Goal: Task Accomplishment & Management: Use online tool/utility

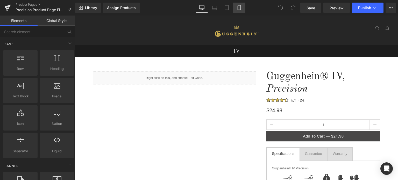
click at [239, 6] on icon at bounding box center [239, 7] width 5 height 5
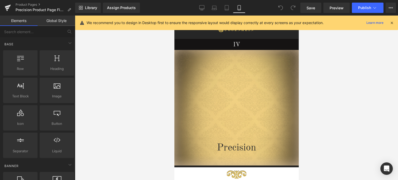
click at [392, 22] on icon at bounding box center [392, 22] width 5 height 5
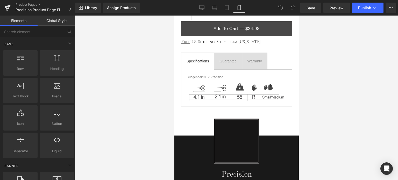
scroll to position [319, 0]
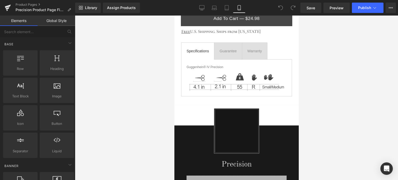
drag, startPoint x: 297, startPoint y: 28, endPoint x: 473, endPoint y: 86, distance: 184.8
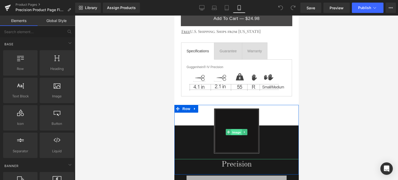
click at [233, 129] on span "Image" at bounding box center [236, 132] width 11 height 6
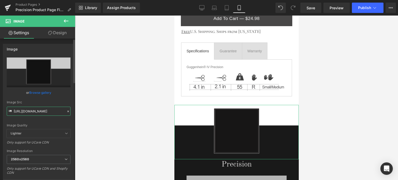
click at [40, 113] on input "https://cdn.shopify.com/s/files/1/0566/0963/6442/files/2_e87582b9-2c84-4368-a9e…" at bounding box center [39, 111] width 64 height 9
paste input "3b1af57c-7e1a-43d4-93e2-7529ef3a31e5.png?v=1756852287"
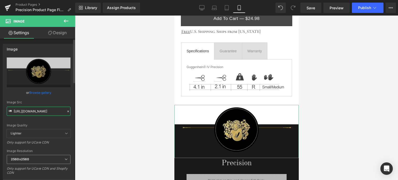
type input "https://cdn.shopify.com/s/files/1/0566/0963/6442/files/2_3b1af57c-7e1a-43d4-93e…"
click at [31, 156] on span "2560x2560" at bounding box center [39, 159] width 64 height 9
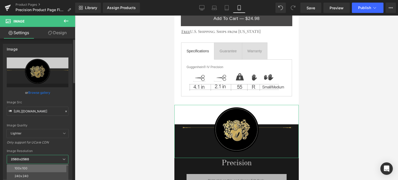
click at [34, 168] on li "100x100" at bounding box center [39, 169] width 64 height 8
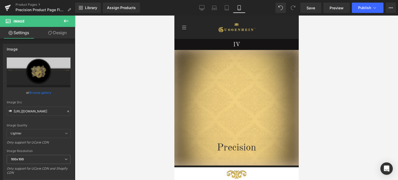
drag, startPoint x: 298, startPoint y: 70, endPoint x: 474, endPoint y: 42, distance: 178.8
click at [310, 9] on span "Save" at bounding box center [311, 7] width 9 height 5
click at [311, 7] on span "Save" at bounding box center [311, 7] width 9 height 5
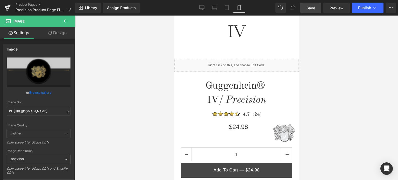
scroll to position [132, 0]
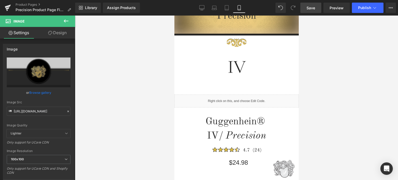
drag, startPoint x: 297, startPoint y: 35, endPoint x: 483, endPoint y: 59, distance: 187.4
click at [62, 20] on button at bounding box center [66, 21] width 18 height 11
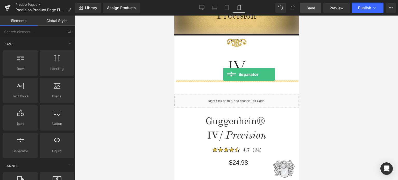
drag, startPoint x: 198, startPoint y: 162, endPoint x: 223, endPoint y: 74, distance: 91.1
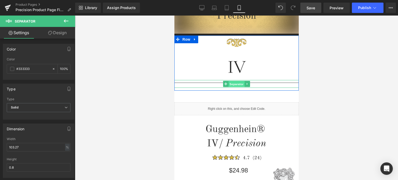
click at [235, 83] on span "Separator" at bounding box center [236, 84] width 16 height 6
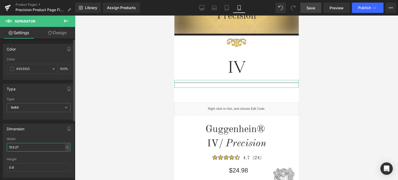
drag, startPoint x: 23, startPoint y: 146, endPoint x: 3, endPoint y: 148, distance: 19.5
click at [3, 148] on div "103.27% Width 103.27 % % px 0.8px Height 0.8" at bounding box center [38, 157] width 71 height 40
type input "4"
click at [313, 9] on span "Save" at bounding box center [311, 7] width 9 height 5
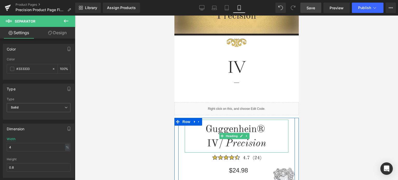
click at [220, 145] on icon "/ Precision" at bounding box center [241, 144] width 47 height 10
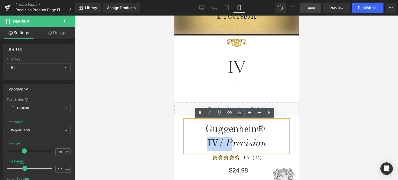
drag, startPoint x: 226, startPoint y: 143, endPoint x: 205, endPoint y: 142, distance: 21.0
click at [207, 142] on span "IV / Precision" at bounding box center [236, 144] width 59 height 10
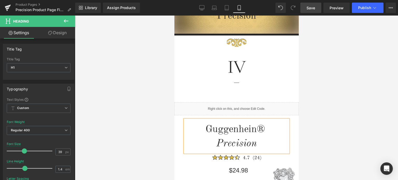
click at [348, 91] on div at bounding box center [236, 98] width 323 height 165
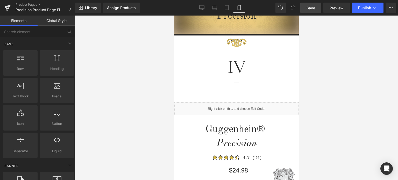
click at [313, 8] on span "Save" at bounding box center [311, 7] width 9 height 5
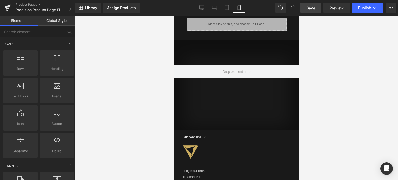
scroll to position [479, 0]
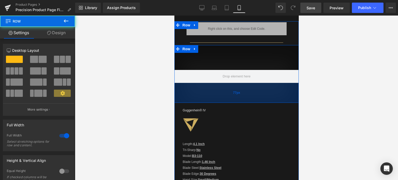
drag, startPoint x: 246, startPoint y: 122, endPoint x: 244, endPoint y: 96, distance: 26.0
click at [244, 96] on div "77px" at bounding box center [236, 93] width 124 height 20
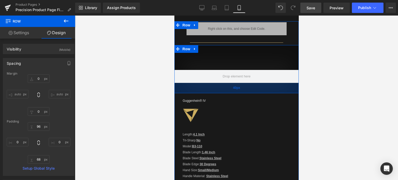
drag, startPoint x: 243, startPoint y: 93, endPoint x: 249, endPoint y: 83, distance: 11.3
click at [244, 86] on div "40px" at bounding box center [236, 88] width 124 height 10
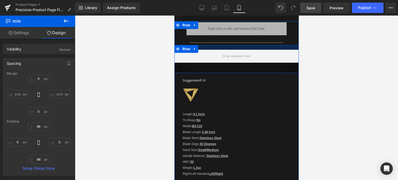
drag, startPoint x: 250, startPoint y: 62, endPoint x: 251, endPoint y: 41, distance: 20.7
click at [250, 41] on div "Liquid Row Separator Row 40px Guggenhein® IV Text Block Image Ultra Heading Len…" at bounding box center [236, 138] width 108 height 233
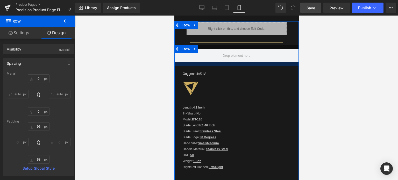
drag, startPoint x: 253, startPoint y: 67, endPoint x: 254, endPoint y: 61, distance: 6.3
click at [254, 62] on div at bounding box center [236, 64] width 124 height 4
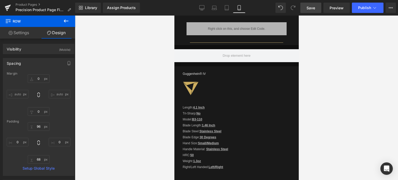
click at [311, 7] on span "Save" at bounding box center [311, 7] width 9 height 5
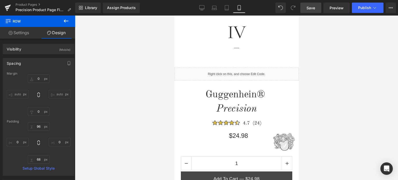
scroll to position [143, 0]
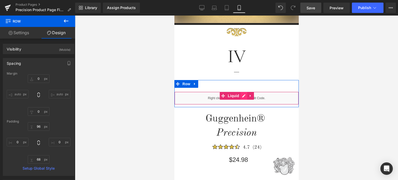
click at [241, 96] on div "Liquid" at bounding box center [236, 98] width 124 height 13
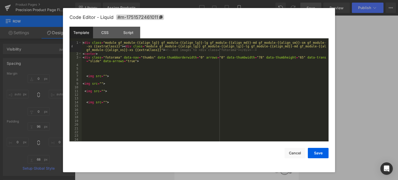
click at [103, 75] on div "< div class = "module gf_module-{{align_lg}} gf_module-{{align_lg}}-lg gf_modul…" at bounding box center [204, 99] width 245 height 116
click at [314, 151] on button "Save" at bounding box center [318, 153] width 21 height 10
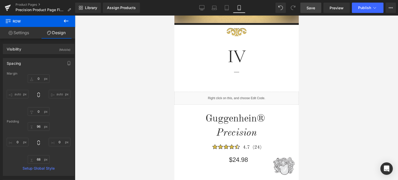
click at [311, 7] on span "Save" at bounding box center [311, 7] width 9 height 5
click at [333, 8] on span "Preview" at bounding box center [337, 7] width 14 height 5
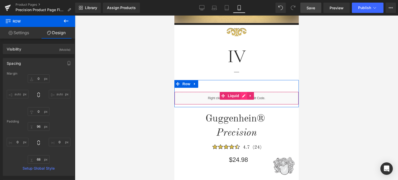
click at [240, 96] on div "Liquid" at bounding box center [236, 98] width 124 height 13
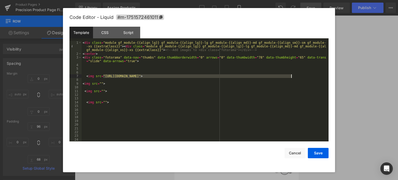
drag, startPoint x: 104, startPoint y: 77, endPoint x: 289, endPoint y: 76, distance: 185.3
click at [291, 78] on div "< div class = "module gf_module-{{align_lg}} gf_module-{{align_lg}}-lg gf_modul…" at bounding box center [204, 99] width 245 height 116
click at [100, 84] on div "< div class = "module gf_module-{{align_lg}} gf_module-{{align_lg}}-lg gf_modul…" at bounding box center [204, 99] width 245 height 116
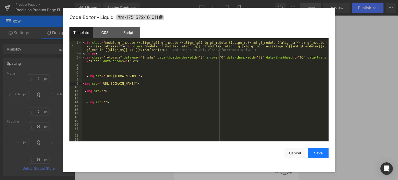
click at [316, 154] on button "Save" at bounding box center [318, 153] width 21 height 10
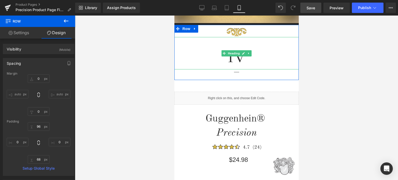
click at [235, 54] on span "Heading" at bounding box center [234, 53] width 14 height 6
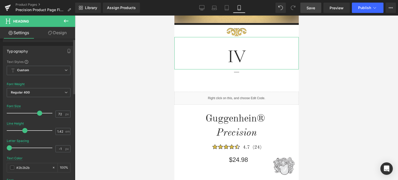
scroll to position [78, 0]
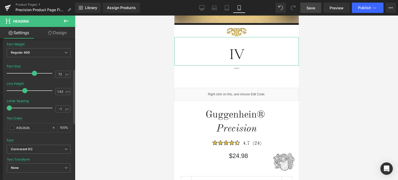
drag, startPoint x: 38, startPoint y: 73, endPoint x: 33, endPoint y: 73, distance: 5.0
click at [33, 73] on span at bounding box center [34, 73] width 5 height 5
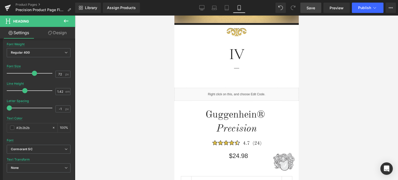
click at [310, 7] on span "Save" at bounding box center [311, 7] width 9 height 5
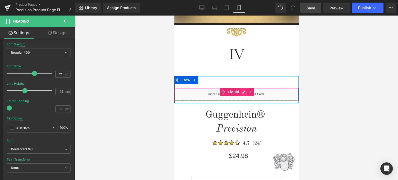
click at [243, 91] on div "Liquid" at bounding box center [236, 94] width 124 height 13
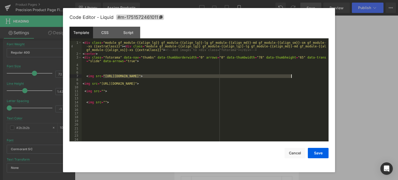
drag, startPoint x: 104, startPoint y: 75, endPoint x: 291, endPoint y: 77, distance: 187.6
click at [291, 77] on div "< div class = "module gf_module-{{align_lg}} gf_module-{{align_lg}}-lg gf_modul…" at bounding box center [204, 99] width 245 height 116
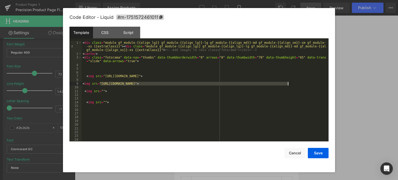
drag, startPoint x: 100, startPoint y: 84, endPoint x: 289, endPoint y: 84, distance: 189.2
click at [289, 84] on div "< div class = "module gf_module-{{align_lg}} gf_module-{{align_lg}}-lg gf_modul…" at bounding box center [204, 99] width 245 height 116
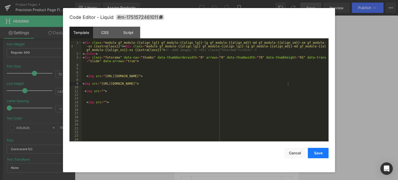
click at [321, 153] on button "Save" at bounding box center [318, 153] width 21 height 10
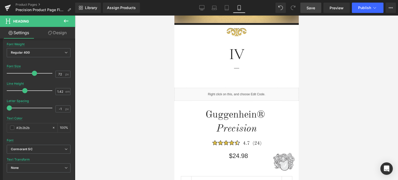
click at [313, 7] on span "Save" at bounding box center [311, 7] width 9 height 5
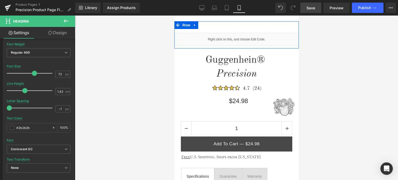
scroll to position [272, 0]
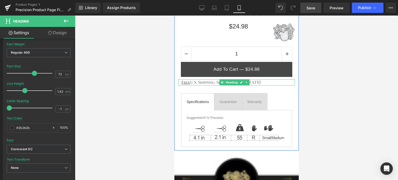
click at [256, 81] on h1 "Free U.S. Shipping. Ships from [US_STATE]" at bounding box center [238, 82] width 114 height 6
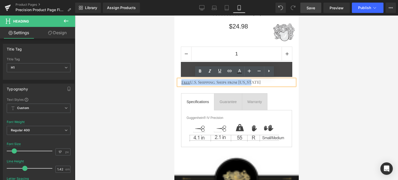
drag, startPoint x: 252, startPoint y: 82, endPoint x: 180, endPoint y: 81, distance: 72.0
click at [180, 81] on div "Free U.S. Shipping. Ships from [US_STATE]" at bounding box center [236, 82] width 117 height 6
copy h1 "Free U.S. Shipping. Ships from [US_STATE]"
click at [252, 81] on h1 "Free U.S. Shipping. Ships from [US_STATE]" at bounding box center [238, 82] width 114 height 6
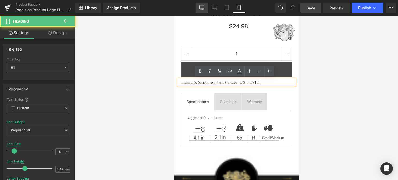
click at [204, 9] on icon at bounding box center [201, 7] width 5 height 5
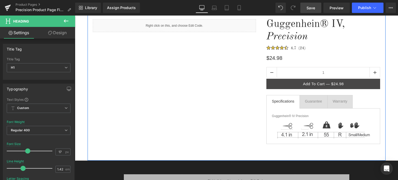
scroll to position [78, 0]
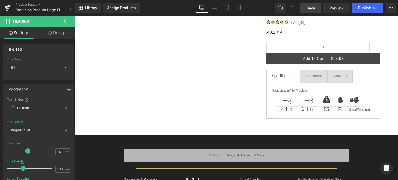
click at [69, 20] on button at bounding box center [66, 21] width 18 height 11
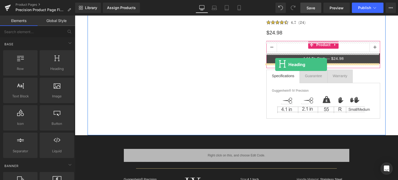
drag, startPoint x: 132, startPoint y: 77, endPoint x: 275, endPoint y: 65, distance: 143.3
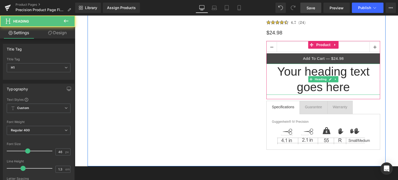
click at [339, 79] on h1 "Your heading text goes here" at bounding box center [323, 79] width 114 height 31
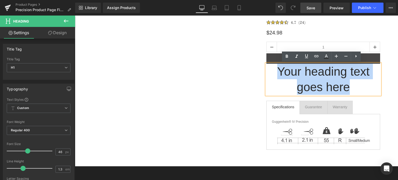
drag, startPoint x: 331, startPoint y: 86, endPoint x: 276, endPoint y: 71, distance: 57.0
click at [276, 71] on h1 "Your heading text goes here" at bounding box center [323, 79] width 114 height 31
paste div
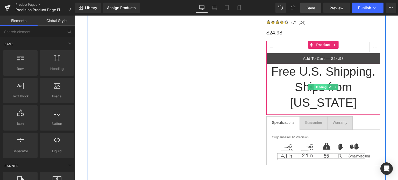
click at [323, 84] on span "Heading" at bounding box center [321, 87] width 14 height 6
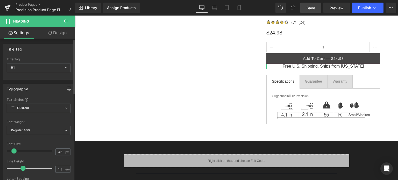
drag, startPoint x: 26, startPoint y: 150, endPoint x: 12, endPoint y: 150, distance: 13.7
click at [12, 150] on span at bounding box center [13, 151] width 5 height 5
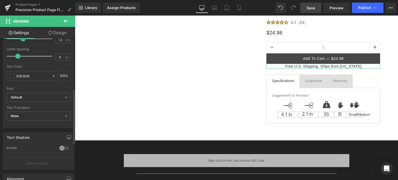
scroll to position [225, 0]
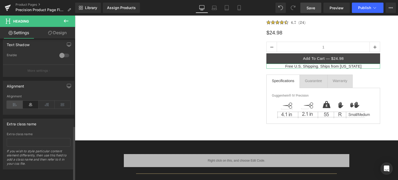
click at [16, 102] on icon at bounding box center [15, 105] width 16 height 8
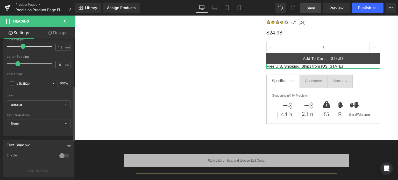
scroll to position [121, 0]
click at [28, 105] on b "Default" at bounding box center [38, 106] width 54 height 4
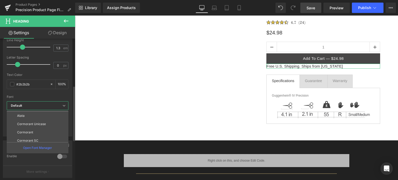
scroll to position [143, 0]
drag, startPoint x: 38, startPoint y: 121, endPoint x: 37, endPoint y: 116, distance: 5.4
click at [38, 121] on li "Cormorant SC" at bounding box center [39, 121] width 64 height 8
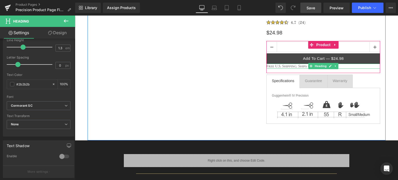
click at [271, 67] on h1 "Free U.S. Shipping. Ships from [US_STATE]" at bounding box center [323, 66] width 114 height 5
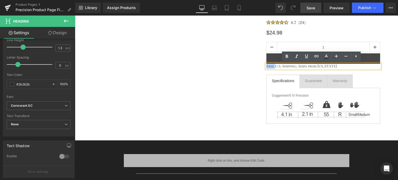
drag, startPoint x: 273, startPoint y: 66, endPoint x: 265, endPoint y: 66, distance: 7.8
click at [266, 66] on h1 "Free U.S. Shipping. Ships from [US_STATE]" at bounding box center [323, 66] width 114 height 5
click at [269, 66] on h1 "Free U.S. Shipping. Ships from [US_STATE]" at bounding box center [323, 66] width 114 height 5
drag, startPoint x: 272, startPoint y: 66, endPoint x: 265, endPoint y: 66, distance: 7.0
click at [266, 66] on h1 "Free U.S. Shipping. Ships from [US_STATE]" at bounding box center [323, 66] width 114 height 5
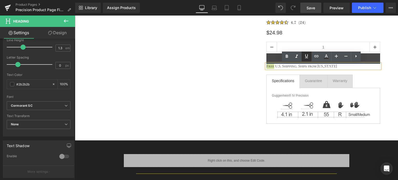
click at [306, 58] on icon at bounding box center [306, 56] width 3 height 4
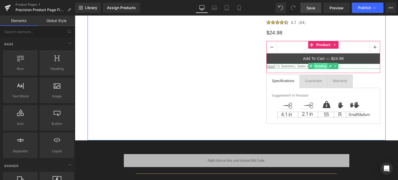
click at [320, 66] on span "Heading" at bounding box center [321, 66] width 14 height 6
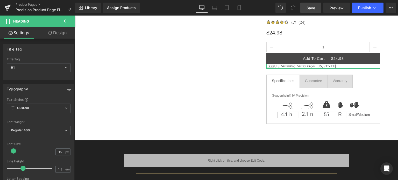
click at [61, 31] on link "Design" at bounding box center [58, 33] width 38 height 12
click at [0, 0] on div "Spacing" at bounding box center [0, 0] width 0 height 0
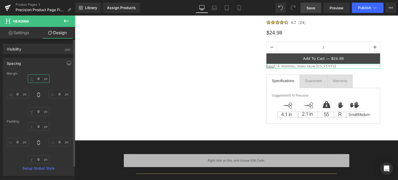
click at [39, 78] on input "text" at bounding box center [39, 78] width 22 height 9
type input "12"
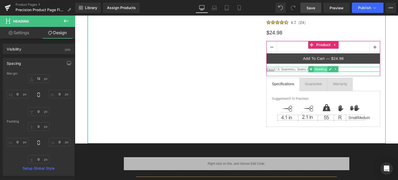
click at [318, 70] on span "Heading" at bounding box center [321, 69] width 14 height 6
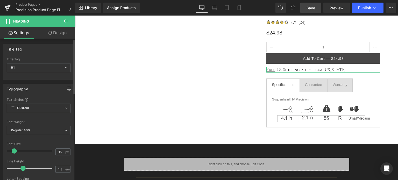
click at [13, 150] on span at bounding box center [14, 151] width 5 height 5
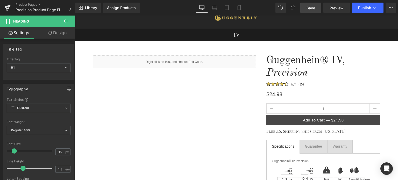
scroll to position [0, 0]
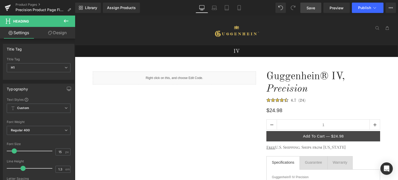
click at [311, 7] on span "Save" at bounding box center [311, 7] width 9 height 5
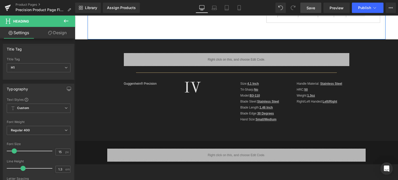
scroll to position [207, 0]
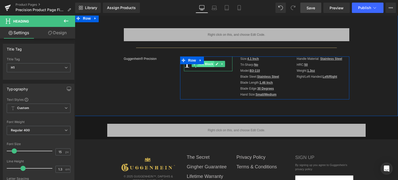
click at [209, 63] on span "Text Block" at bounding box center [205, 64] width 17 height 6
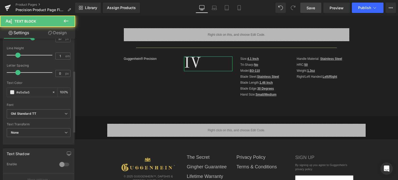
scroll to position [130, 0]
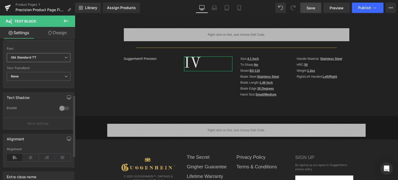
click at [39, 59] on b "Old Standard TT" at bounding box center [38, 57] width 54 height 4
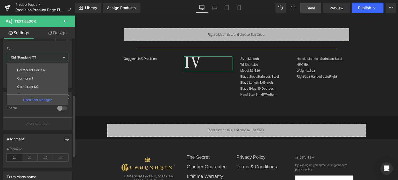
click at [39, 85] on li "Cormorant SC" at bounding box center [39, 87] width 64 height 8
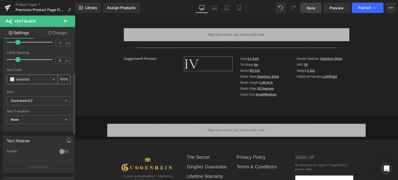
scroll to position [78, 0]
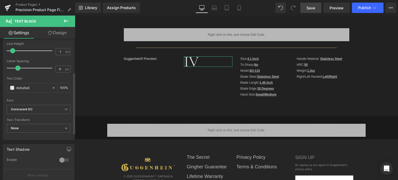
drag, startPoint x: 17, startPoint y: 50, endPoint x: 13, endPoint y: 50, distance: 4.1
click at [13, 50] on span at bounding box center [12, 50] width 5 height 5
click at [217, 9] on icon at bounding box center [214, 7] width 5 height 5
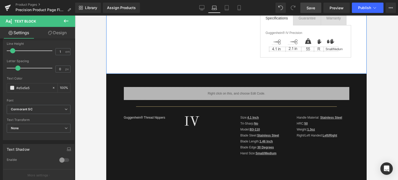
scroll to position [130, 0]
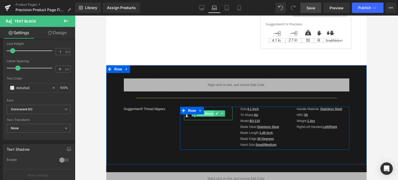
click at [208, 114] on span "Text Block" at bounding box center [205, 113] width 17 height 6
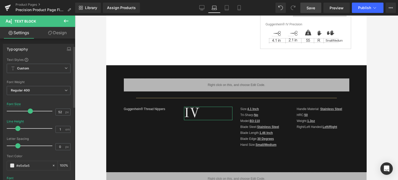
scroll to position [78, 0]
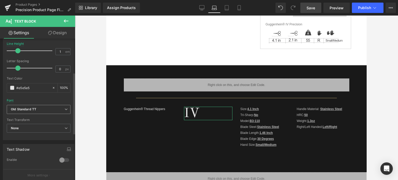
click at [32, 111] on icon "Old Standard TT" at bounding box center [23, 109] width 25 height 4
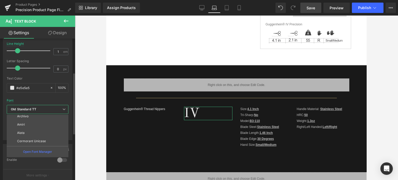
scroll to position [130, 0]
click at [37, 137] on p "Cormorant SC" at bounding box center [27, 139] width 21 height 4
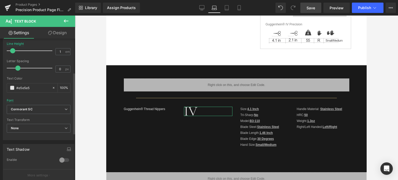
drag, startPoint x: 16, startPoint y: 50, endPoint x: 12, endPoint y: 50, distance: 4.7
click at [12, 50] on span at bounding box center [12, 50] width 5 height 5
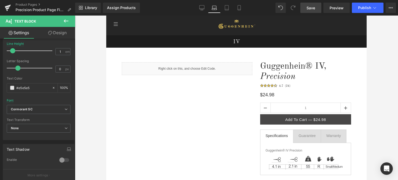
scroll to position [0, 0]
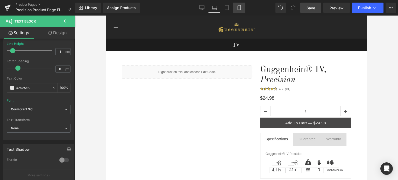
click at [238, 10] on icon at bounding box center [239, 7] width 3 height 5
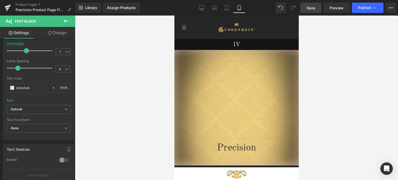
click at [315, 8] on span "Save" at bounding box center [311, 7] width 9 height 5
click at [314, 10] on span "Save" at bounding box center [311, 7] width 9 height 5
click at [312, 9] on span "Save" at bounding box center [311, 7] width 9 height 5
click at [28, 5] on link "Product Pages" at bounding box center [46, 5] width 60 height 4
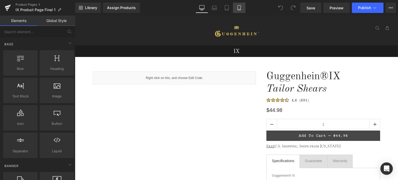
click at [241, 9] on icon at bounding box center [239, 7] width 5 height 5
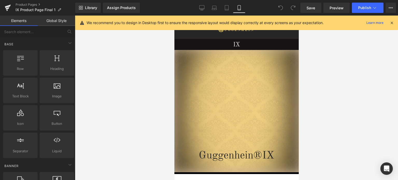
click at [393, 22] on icon at bounding box center [392, 22] width 5 height 5
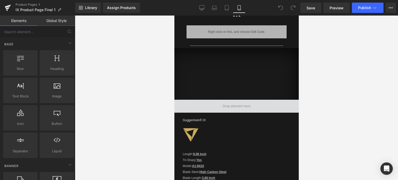
scroll to position [579, 0]
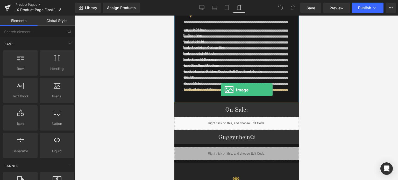
drag, startPoint x: 251, startPoint y: 108, endPoint x: 221, endPoint y: 90, distance: 35.0
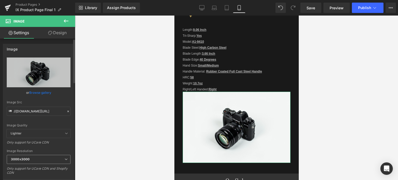
drag, startPoint x: 39, startPoint y: 159, endPoint x: 39, endPoint y: 164, distance: 5.2
click at [39, 159] on span "3000x3000" at bounding box center [39, 159] width 64 height 9
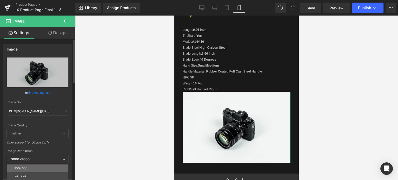
click at [39, 167] on li "100x100" at bounding box center [39, 169] width 64 height 8
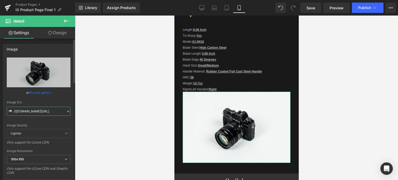
click at [43, 113] on input "//d1um8515vdn9kb.cloudfront.net/images/parallax.jpg" at bounding box center [39, 111] width 64 height 9
paste input "https://cdn.shopify.com/s/files/1/0566/0963/6442/files/3_c8b68b8e-ac3f-48d2-a1f…"
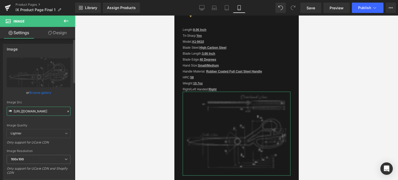
scroll to position [52, 0]
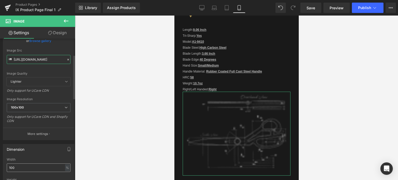
type input "https://cdn.shopify.com/s/files/1/0566/0963/6442/files/3_c8b68b8e-ac3f-48d2-a1f…"
drag, startPoint x: 17, startPoint y: 168, endPoint x: 7, endPoint y: 169, distance: 9.6
click at [7, 169] on input "100" at bounding box center [39, 168] width 64 height 9
type input "80"
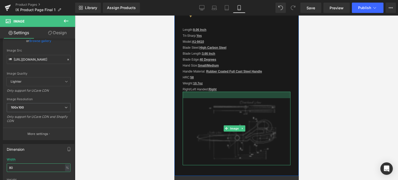
drag, startPoint x: 267, startPoint y: 90, endPoint x: 266, endPoint y: 96, distance: 6.0
click at [266, 96] on div "Image" at bounding box center [236, 129] width 108 height 74
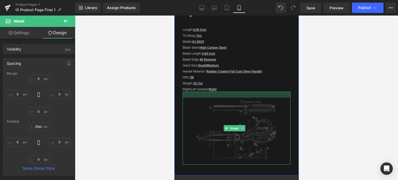
type input "26px"
click at [261, 92] on div at bounding box center [236, 95] width 108 height 7
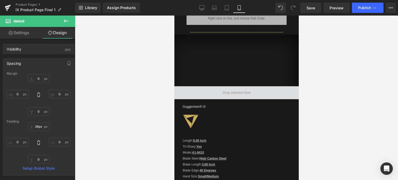
scroll to position [431, 0]
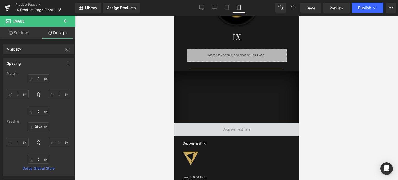
drag, startPoint x: 297, startPoint y: 109, endPoint x: 473, endPoint y: 104, distance: 176.8
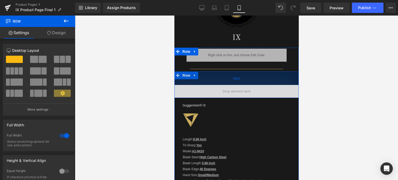
drag, startPoint x: 250, startPoint y: 97, endPoint x: 251, endPoint y: 72, distance: 25.2
click at [251, 72] on div "52px" at bounding box center [236, 78] width 124 height 13
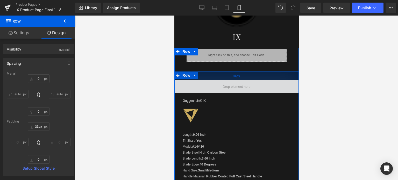
type input "32px"
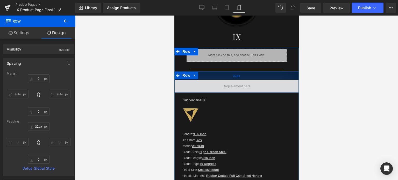
drag, startPoint x: 245, startPoint y: 81, endPoint x: 246, endPoint y: 76, distance: 5.5
click at [246, 76] on div "32px" at bounding box center [236, 76] width 124 height 8
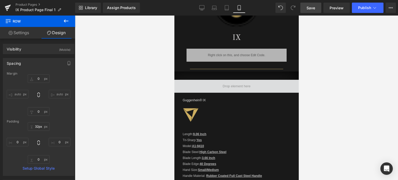
click at [314, 9] on span "Save" at bounding box center [311, 7] width 9 height 5
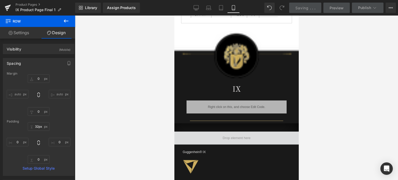
scroll to position [250, 0]
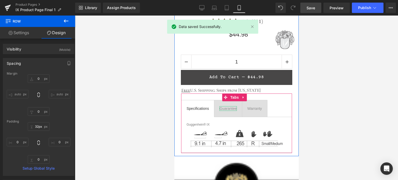
click at [230, 108] on div "Guarantee" at bounding box center [227, 108] width 17 height 5
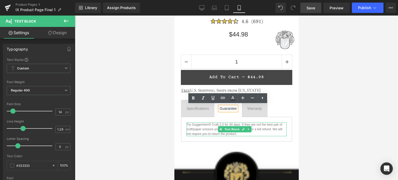
click at [211, 126] on p "Try Guggenhein® Craft 2.0 for 30 days. If they are not the best pair of craft/p…" at bounding box center [236, 129] width 100 height 14
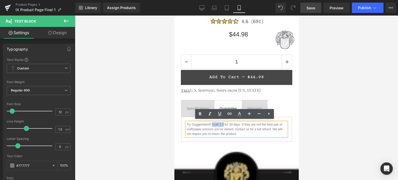
drag, startPoint x: 224, startPoint y: 123, endPoint x: 212, endPoint y: 123, distance: 11.9
click at [212, 123] on p "Try Guggenhein® Craft 2.0 for 30 days. If they are not the best pair of craft/p…" at bounding box center [236, 129] width 100 height 14
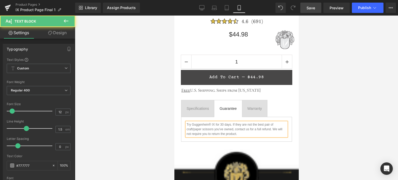
click at [260, 124] on p "Try Guggenhein® IX for 30 days. If they are not the best pair of craft/paper sc…" at bounding box center [236, 129] width 100 height 14
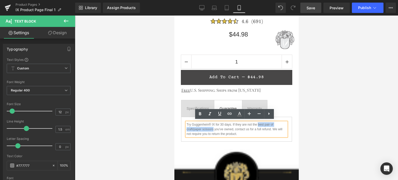
drag, startPoint x: 263, startPoint y: 123, endPoint x: 213, endPoint y: 129, distance: 50.3
click at [213, 129] on p "Try Guggenhein® IX for 30 days. If they are not the best pair of craft/paper sc…" at bounding box center [236, 129] width 100 height 14
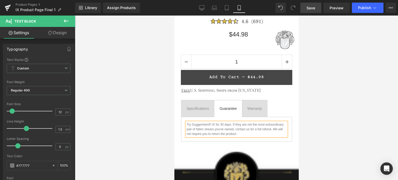
click at [334, 137] on div at bounding box center [236, 98] width 323 height 165
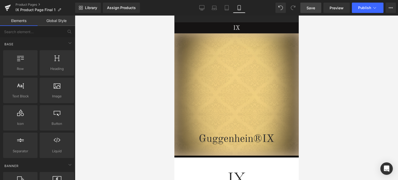
scroll to position [0, 0]
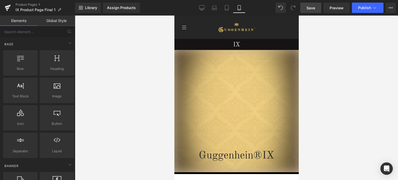
click at [313, 8] on span "Save" at bounding box center [311, 7] width 9 height 5
click at [316, 8] on link "Save" at bounding box center [310, 8] width 21 height 10
click at [334, 7] on span "Preview" at bounding box center [337, 7] width 14 height 5
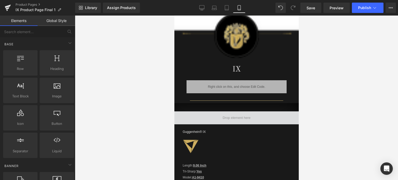
scroll to position [544, 0]
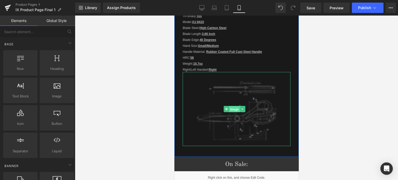
click at [237, 108] on span "Image" at bounding box center [234, 109] width 11 height 6
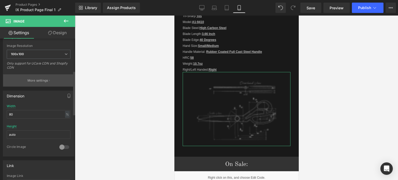
scroll to position [104, 0]
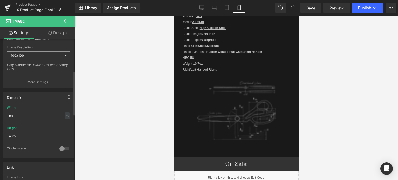
click at [36, 56] on span "100x100" at bounding box center [39, 55] width 64 height 9
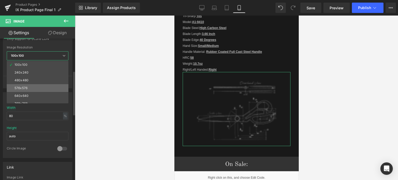
scroll to position [74, 0]
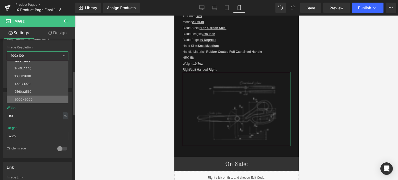
click at [27, 97] on li "3000x3000" at bounding box center [39, 100] width 64 height 8
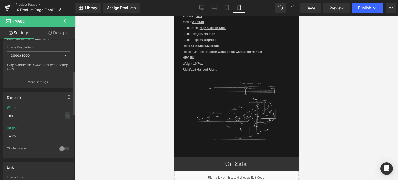
type input "https://cdn.shopify.com/s/files/1/0566/0963/6442/files/3_c8b68b8e-ac3f-48d2-a1f…"
click at [314, 6] on span "Save" at bounding box center [311, 7] width 9 height 5
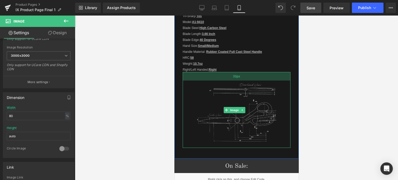
click at [250, 75] on div "33px" at bounding box center [236, 76] width 108 height 9
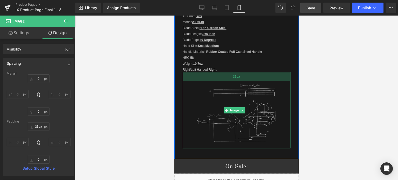
type input "34px"
click at [250, 75] on div "34px" at bounding box center [236, 76] width 108 height 9
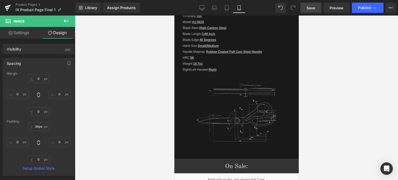
click at [310, 5] on span "Save" at bounding box center [311, 7] width 9 height 5
click at [311, 5] on span "Save" at bounding box center [311, 7] width 9 height 5
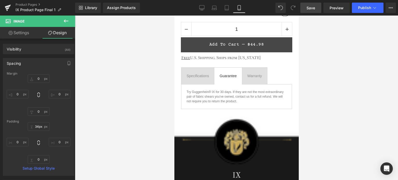
scroll to position [285, 0]
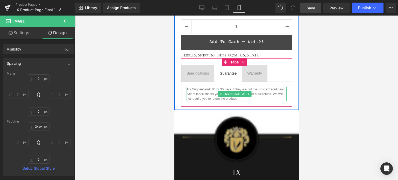
click at [258, 98] on p "Try Guggenhein® IX for 30 days. If they are not the most extraordinary pair of …" at bounding box center [236, 94] width 100 height 14
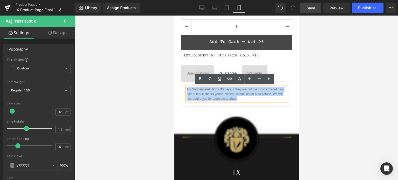
drag, startPoint x: 264, startPoint y: 97, endPoint x: 186, endPoint y: 88, distance: 78.3
click at [186, 88] on p "Try Guggenhein® IX for 30 days. If they are not the most extraordinary pair of …" at bounding box center [236, 94] width 100 height 14
copy p "Try Guggenhein® IX for 30 days. If they are not the most extraordinary pair of …"
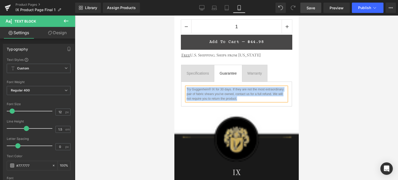
click at [268, 100] on p "Try Guggenhein® IX for 30 days. If they are not the most extraordinary pair of …" at bounding box center [236, 94] width 100 height 14
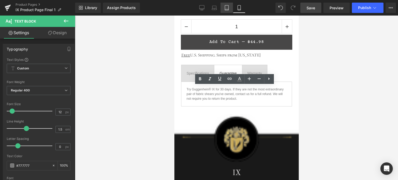
click at [226, 11] on link "Tablet" at bounding box center [227, 8] width 12 height 10
type input "100"
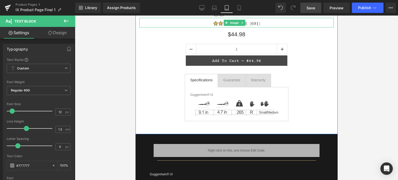
scroll to position [130, 0]
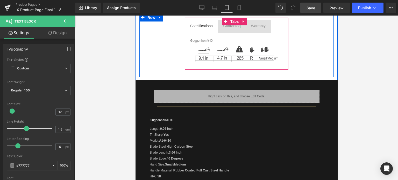
click at [234, 26] on div "Guarantee" at bounding box center [231, 26] width 17 height 5
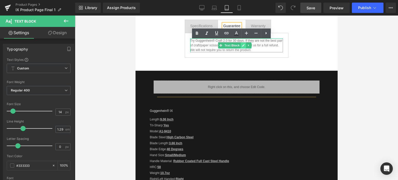
click at [243, 45] on icon at bounding box center [243, 45] width 3 height 3
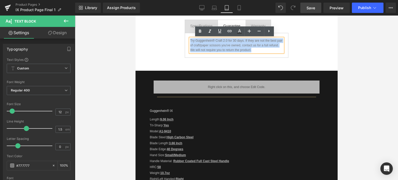
drag, startPoint x: 220, startPoint y: 44, endPoint x: 190, endPoint y: 42, distance: 29.9
click at [190, 42] on p "Try Guggenhein® Craft 2.0 for 30 days. If they are not the best pair of craft/p…" at bounding box center [236, 45] width 93 height 14
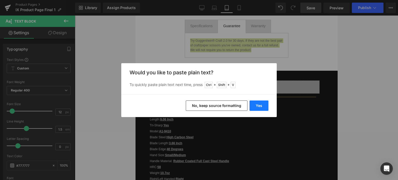
click at [260, 107] on button "Yes" at bounding box center [259, 106] width 19 height 10
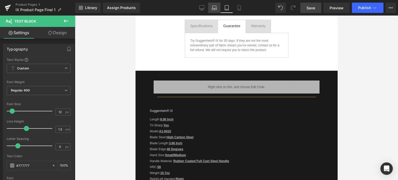
click at [214, 8] on icon at bounding box center [214, 7] width 5 height 5
type input "100"
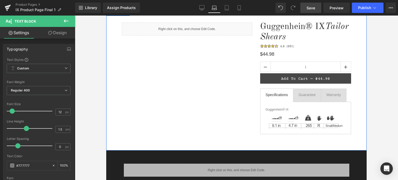
scroll to position [52, 0]
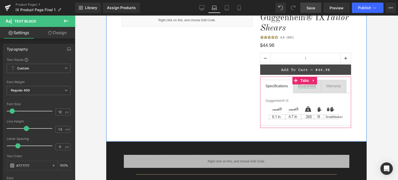
click at [302, 86] on div "Guarantee" at bounding box center [307, 86] width 17 height 5
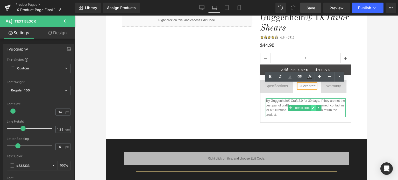
click at [312, 108] on icon at bounding box center [313, 108] width 3 height 3
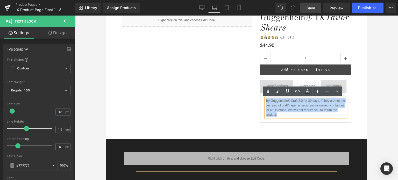
drag, startPoint x: 279, startPoint y: 112, endPoint x: 264, endPoint y: 102, distance: 18.5
click at [266, 102] on p "Try Guggenhein® Craft 2.0 for 30 days. If they are not the best pair of craft/p…" at bounding box center [306, 107] width 80 height 19
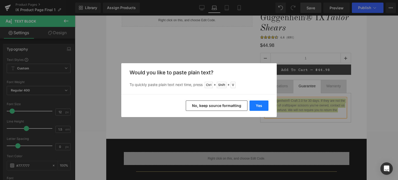
drag, startPoint x: 261, startPoint y: 105, endPoint x: 155, endPoint y: 90, distance: 106.8
click at [261, 105] on button "Yes" at bounding box center [259, 106] width 19 height 10
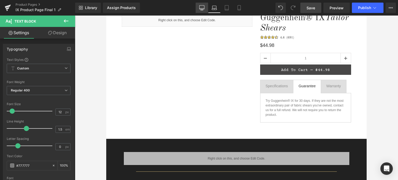
click at [202, 7] on icon at bounding box center [201, 7] width 5 height 5
type input "100"
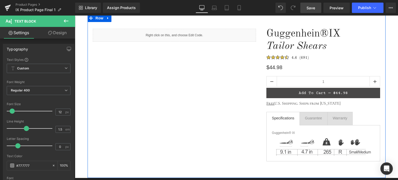
scroll to position [78, 0]
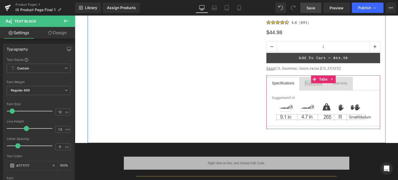
click at [312, 84] on div "Guarantee" at bounding box center [313, 83] width 17 height 5
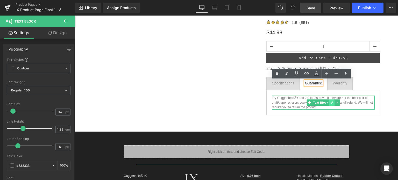
click at [329, 103] on link at bounding box center [331, 103] width 5 height 6
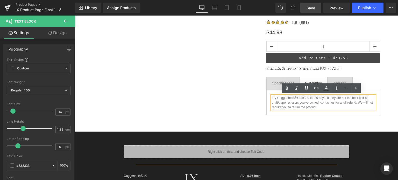
click at [316, 106] on p "Try Guggenhein® Craft 2.0 for 30 days. If they are not the best pair of craft/p…" at bounding box center [323, 103] width 103 height 14
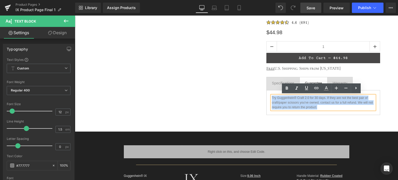
drag, startPoint x: 318, startPoint y: 106, endPoint x: 271, endPoint y: 98, distance: 48.3
click at [272, 98] on p "Try Guggenhein® Craft 2.0 for 30 days. If they are not the best pair of craft/p…" at bounding box center [323, 103] width 103 height 14
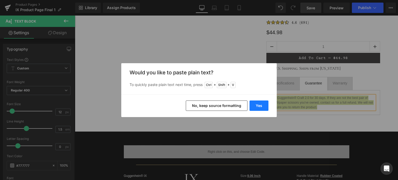
click at [259, 106] on button "Yes" at bounding box center [259, 106] width 19 height 10
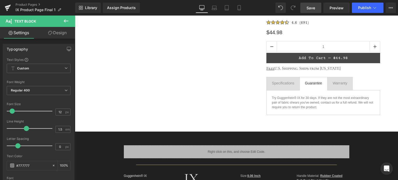
click at [313, 8] on span "Save" at bounding box center [311, 7] width 9 height 5
click at [311, 8] on span "Save" at bounding box center [311, 7] width 9 height 5
click at [242, 10] on icon at bounding box center [239, 7] width 5 height 5
type input "100"
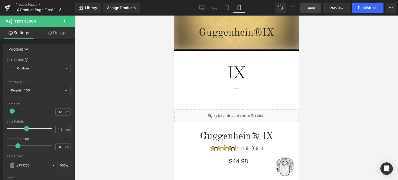
scroll to position [133, 0]
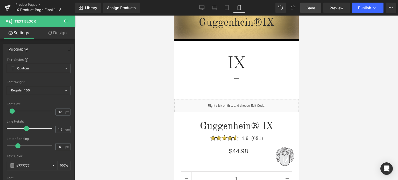
click at [67, 20] on icon at bounding box center [66, 21] width 6 height 6
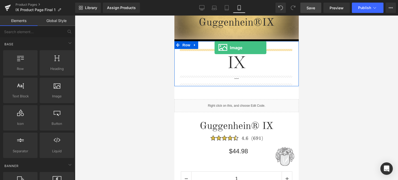
drag, startPoint x: 315, startPoint y: 83, endPoint x: 214, endPoint y: 48, distance: 106.3
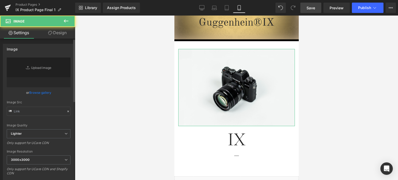
type input "//d1um8515vdn9kb.cloudfront.net/images/parallax.jpg"
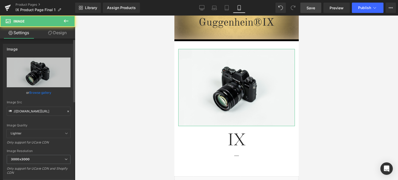
scroll to position [130, 0]
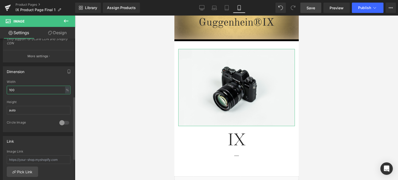
drag, startPoint x: 22, startPoint y: 90, endPoint x: 3, endPoint y: 89, distance: 18.9
click at [3, 89] on div "100% Width 100 % % px auto Height auto 0 Circle Image" at bounding box center [38, 106] width 71 height 52
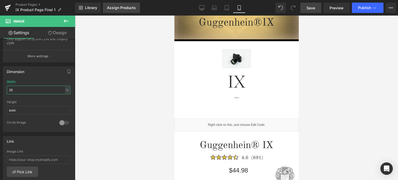
type input "25"
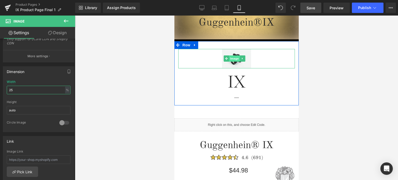
click at [235, 60] on span "Image" at bounding box center [234, 58] width 11 height 6
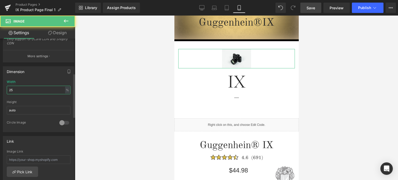
scroll to position [26, 0]
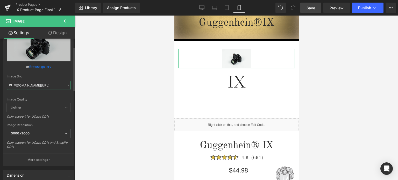
click at [39, 85] on input "//d1um8515vdn9kb.cloudfront.net/images/parallax.jpg" at bounding box center [39, 85] width 64 height 9
paste input "https://cdn.shopify.com/s/files/1/0566/0963/6442/files/1_51329b37-0a0a-44ab-af2…"
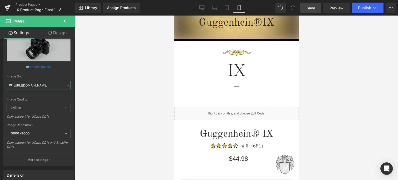
type input "https://cdn.shopify.com/s/files/1/0566/0963/6442/files/1_51329b37-0a0a-44ab-af2…"
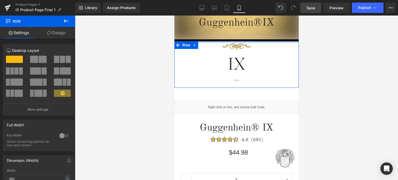
drag, startPoint x: 260, startPoint y: 44, endPoint x: 540, endPoint y: 68, distance: 281.2
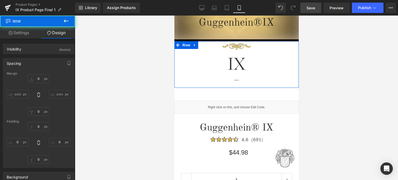
type input "0"
type input "6"
type input "0"
type input "10"
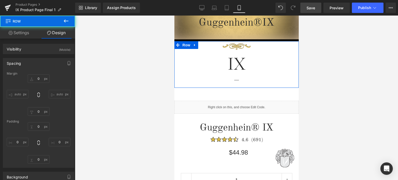
type input "0"
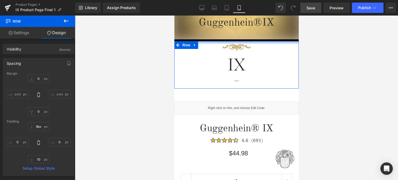
type input "11px"
click at [254, 43] on div at bounding box center [236, 42] width 124 height 2
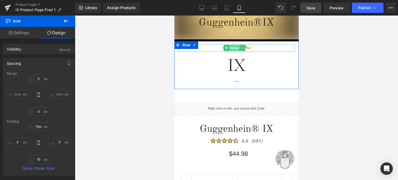
click at [233, 48] on span "Image" at bounding box center [234, 48] width 11 height 6
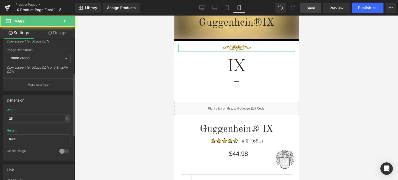
scroll to position [130, 0]
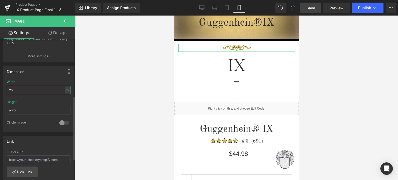
click at [13, 89] on input "25" at bounding box center [39, 90] width 64 height 9
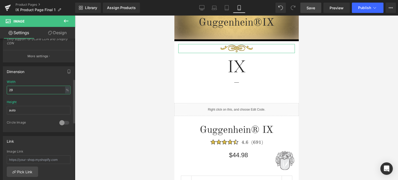
click at [9, 88] on input "29" at bounding box center [39, 90] width 64 height 9
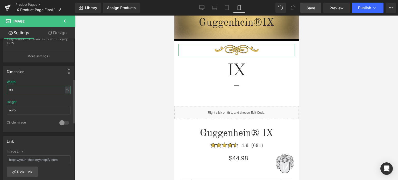
click at [13, 89] on input "39" at bounding box center [39, 90] width 64 height 9
type input "34"
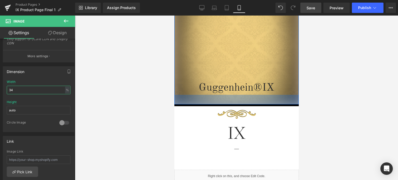
scroll to position [163, 0]
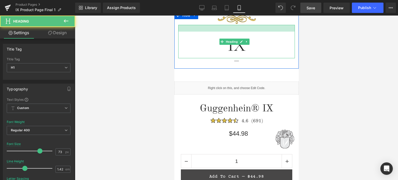
click at [256, 31] on div "IX Heading" at bounding box center [236, 42] width 117 height 34
click at [352, 53] on div at bounding box center [236, 98] width 323 height 165
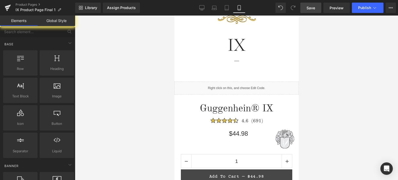
click at [363, 70] on div at bounding box center [236, 98] width 323 height 165
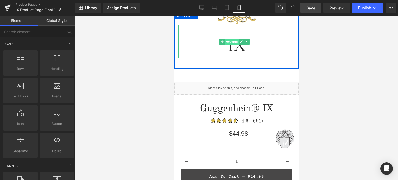
click at [234, 42] on span "Heading" at bounding box center [232, 42] width 14 height 6
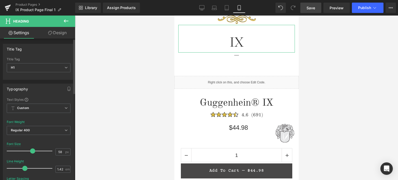
type input "59"
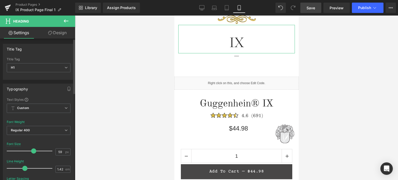
drag, startPoint x: 38, startPoint y: 152, endPoint x: 32, endPoint y: 152, distance: 6.0
click at [32, 152] on span at bounding box center [33, 151] width 5 height 5
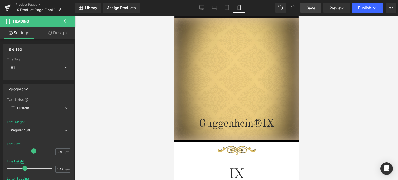
scroll to position [0, 0]
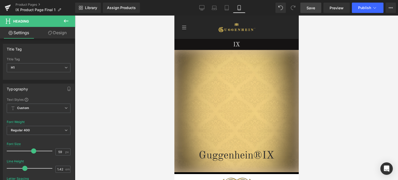
drag, startPoint x: 297, startPoint y: 56, endPoint x: 476, endPoint y: 23, distance: 181.7
click at [316, 8] on link "Save" at bounding box center [310, 8] width 21 height 10
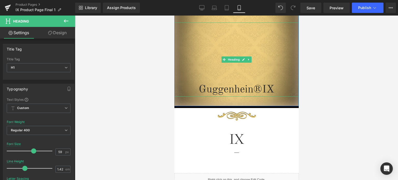
scroll to position [78, 0]
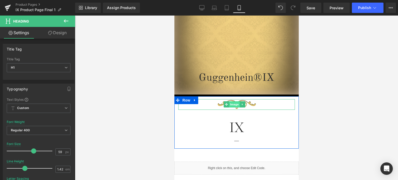
click at [234, 106] on span "Image" at bounding box center [234, 104] width 11 height 6
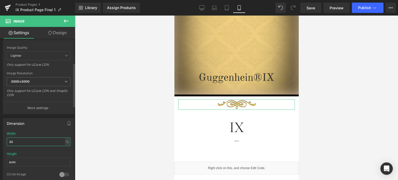
click at [12, 141] on input "34" at bounding box center [39, 142] width 64 height 9
type input "37"
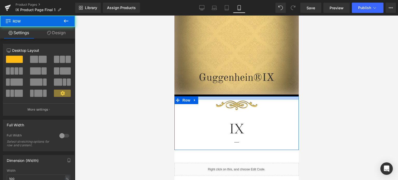
click at [254, 99] on div at bounding box center [236, 97] width 124 height 3
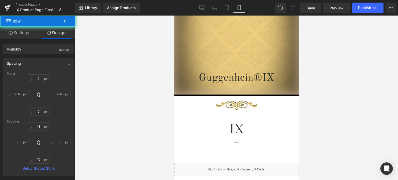
type input "0"
type input "13"
type input "0"
type input "10"
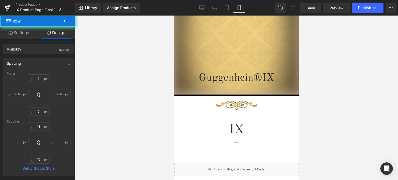
type input "0"
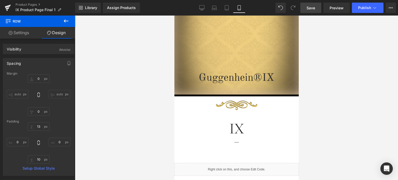
click at [315, 6] on span "Save" at bounding box center [311, 7] width 9 height 5
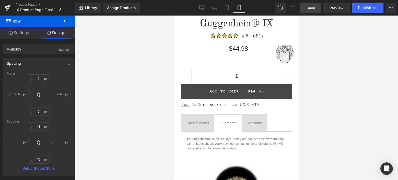
scroll to position [247, 0]
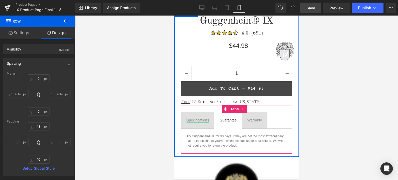
click at [201, 119] on div "Specifications" at bounding box center [197, 120] width 22 height 5
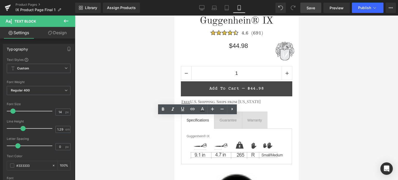
click at [315, 8] on span "Save" at bounding box center [311, 7] width 9 height 5
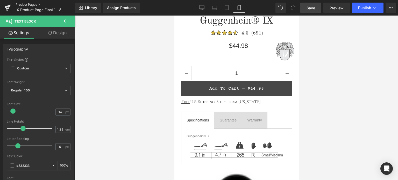
click at [29, 5] on link "Product Pages" at bounding box center [46, 5] width 60 height 4
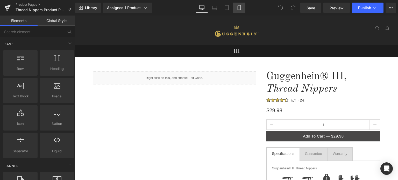
click at [240, 7] on icon at bounding box center [239, 7] width 5 height 5
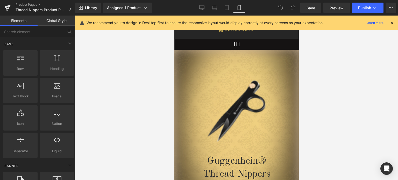
click at [392, 22] on icon at bounding box center [392, 22] width 5 height 5
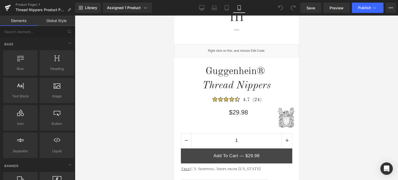
scroll to position [181, 0]
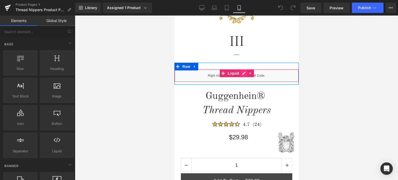
click at [240, 74] on div "Liquid" at bounding box center [236, 75] width 124 height 13
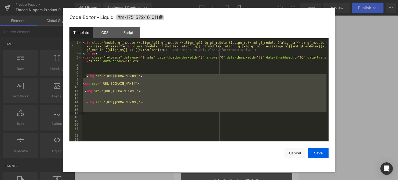
drag, startPoint x: 86, startPoint y: 75, endPoint x: 274, endPoint y: 113, distance: 191.7
click at [274, 113] on div "< div class = "module gf_module-{{align_lg}} gf_module-{{align_lg}}-lg gf_modul…" at bounding box center [204, 99] width 245 height 116
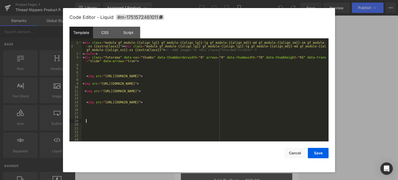
click at [263, 121] on div "< div class = "module gf_module-{{align_lg}} gf_module-{{align_lg}}-lg gf_modul…" at bounding box center [204, 99] width 245 height 116
click at [319, 153] on button "Save" at bounding box center [318, 153] width 21 height 10
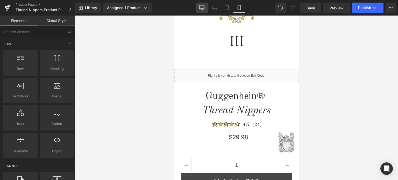
click at [203, 9] on icon at bounding box center [201, 7] width 5 height 5
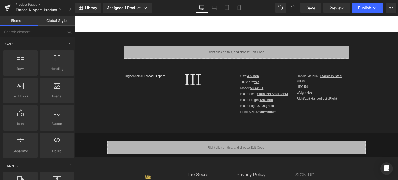
scroll to position [41, 0]
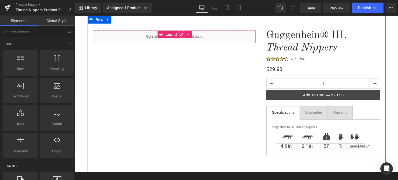
click at [179, 34] on div "Liquid" at bounding box center [175, 36] width 164 height 13
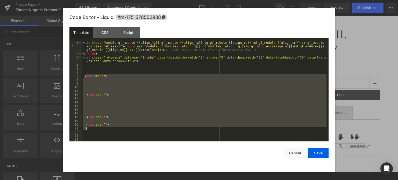
drag, startPoint x: 84, startPoint y: 76, endPoint x: 144, endPoint y: 128, distance: 78.7
click at [144, 128] on div "< div class = "module gf_module-{{align_lg}} gf_module-{{align_lg}}-lg gf_modul…" at bounding box center [204, 99] width 245 height 116
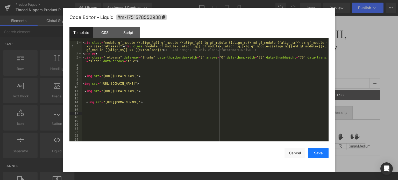
click at [319, 153] on button "Save" at bounding box center [318, 153] width 21 height 10
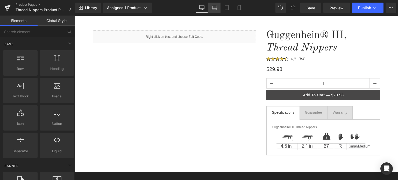
click at [214, 8] on icon at bounding box center [214, 7] width 5 height 5
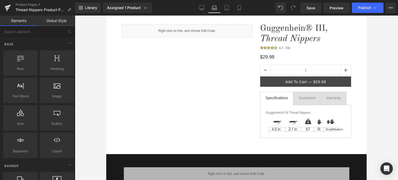
scroll to position [23, 0]
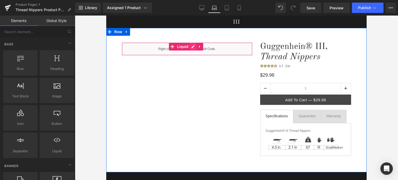
click at [192, 47] on div "Liquid" at bounding box center [187, 49] width 131 height 13
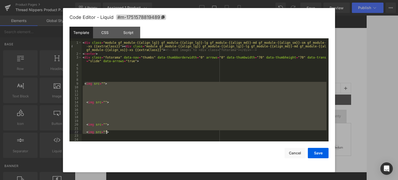
drag, startPoint x: 84, startPoint y: 83, endPoint x: 174, endPoint y: 133, distance: 102.7
click at [174, 133] on div "< div class = "module gf_module-{{align_lg}} gf_module-{{align_lg}}-lg gf_modul…" at bounding box center [204, 99] width 245 height 116
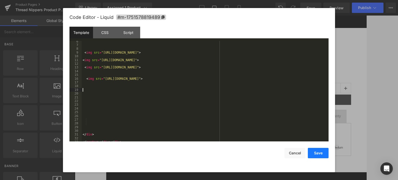
click at [321, 153] on button "Save" at bounding box center [318, 153] width 21 height 10
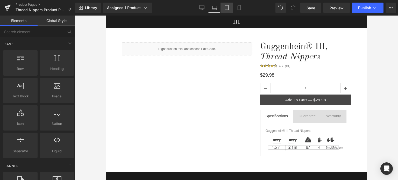
click at [228, 7] on icon at bounding box center [226, 7] width 5 height 5
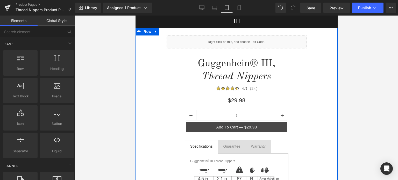
click at [241, 40] on div "Liquid" at bounding box center [236, 42] width 140 height 13
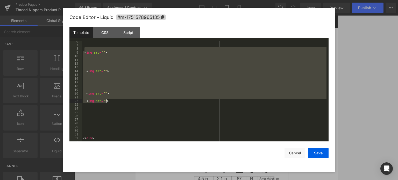
drag, startPoint x: 84, startPoint y: 82, endPoint x: 189, endPoint y: 104, distance: 107.0
click at [189, 104] on div "< img src = "" > < img src = "" > < img src = "" > < img src = "" > </ div >" at bounding box center [204, 94] width 245 height 108
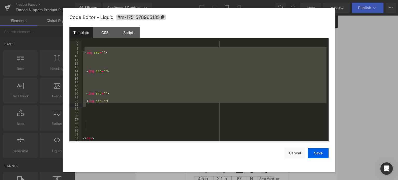
scroll to position [19, 0]
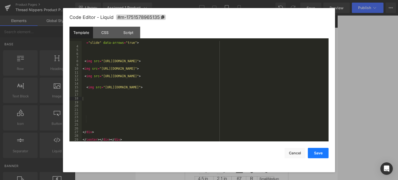
click at [320, 152] on button "Save" at bounding box center [318, 153] width 21 height 10
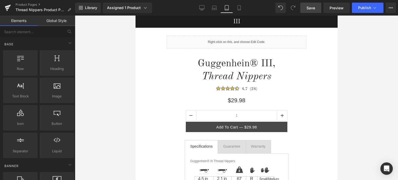
click at [313, 7] on span "Save" at bounding box center [311, 7] width 9 height 5
click at [340, 9] on span "Preview" at bounding box center [337, 7] width 14 height 5
click at [202, 8] on icon at bounding box center [201, 7] width 5 height 5
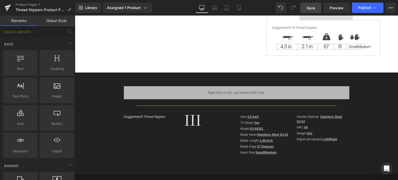
scroll to position [157, 0]
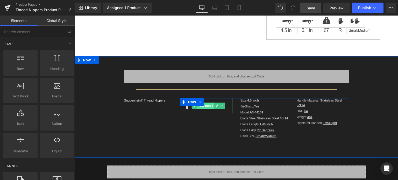
click at [207, 104] on span "Text Block" at bounding box center [205, 106] width 17 height 6
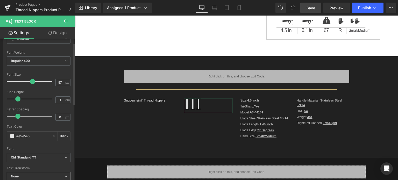
scroll to position [78, 0]
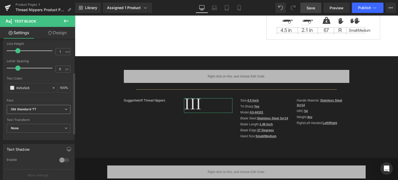
click at [36, 109] on icon "Old Standard TT" at bounding box center [23, 109] width 25 height 4
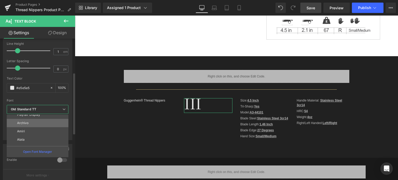
scroll to position [143, 0]
click at [38, 125] on li "Cormorant SC" at bounding box center [39, 125] width 64 height 8
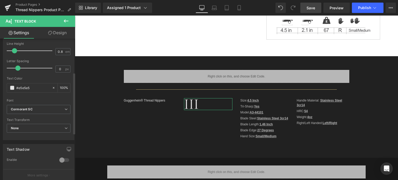
type input "0.7"
drag, startPoint x: 17, startPoint y: 51, endPoint x: 13, endPoint y: 51, distance: 4.2
click at [13, 51] on span at bounding box center [12, 50] width 5 height 5
click at [215, 7] on icon at bounding box center [214, 7] width 5 height 5
type input "100"
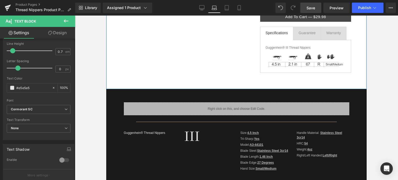
scroll to position [155, 0]
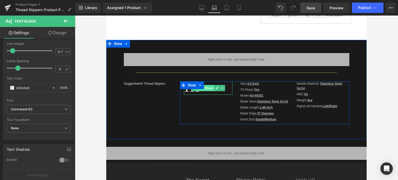
click at [208, 88] on span "Text Block" at bounding box center [205, 88] width 17 height 6
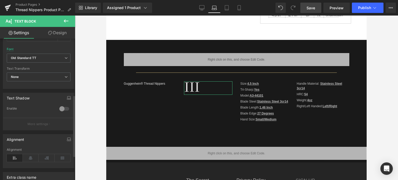
scroll to position [130, 0]
click at [39, 57] on b "Old Standard TT" at bounding box center [38, 57] width 54 height 4
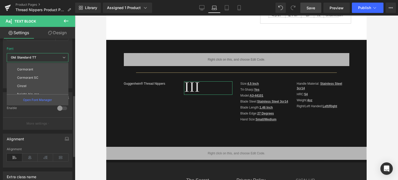
scroll to position [143, 0]
click at [35, 74] on p "Cormorant SC" at bounding box center [27, 74] width 21 height 4
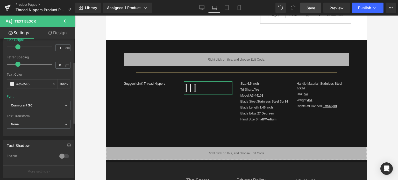
scroll to position [52, 0]
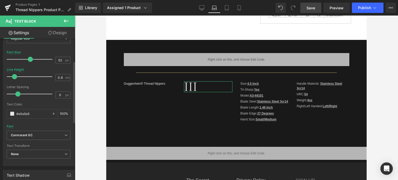
type input "0.7"
drag, startPoint x: 16, startPoint y: 76, endPoint x: 11, endPoint y: 75, distance: 4.4
click at [11, 75] on span at bounding box center [12, 76] width 5 height 5
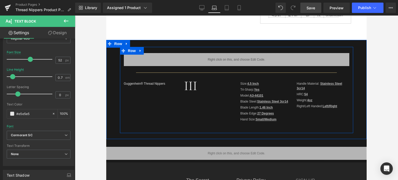
scroll to position [26, 0]
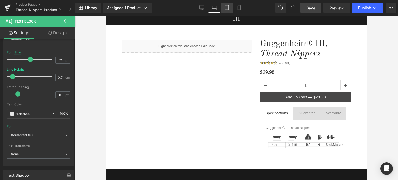
click at [229, 9] on icon at bounding box center [226, 7] width 5 height 5
type input "12"
type input "1.5"
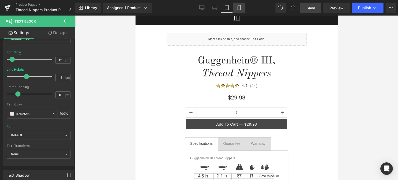
click at [239, 7] on icon at bounding box center [239, 7] width 5 height 5
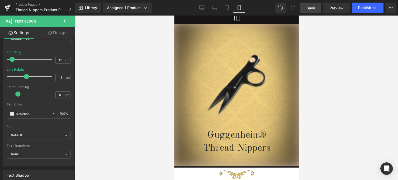
scroll to position [0, 0]
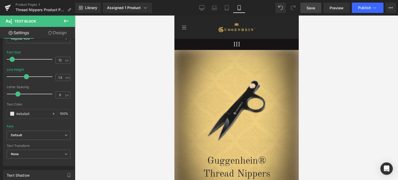
click at [311, 8] on span "Save" at bounding box center [311, 7] width 9 height 5
click at [203, 7] on icon at bounding box center [201, 7] width 5 height 5
type input "100"
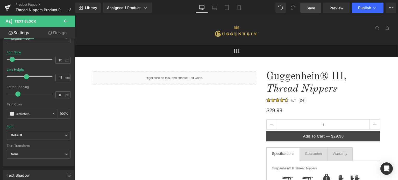
drag, startPoint x: 66, startPoint y: 20, endPoint x: 69, endPoint y: 21, distance: 2.9
click at [66, 20] on icon at bounding box center [66, 21] width 6 height 6
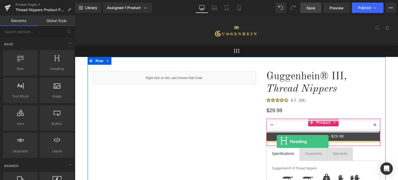
drag, startPoint x: 133, startPoint y: 75, endPoint x: 277, endPoint y: 142, distance: 158.5
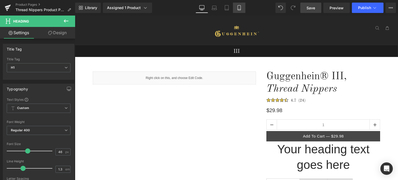
click at [238, 10] on icon at bounding box center [239, 7] width 3 height 5
type input "24"
type input "1.42"
type input "100"
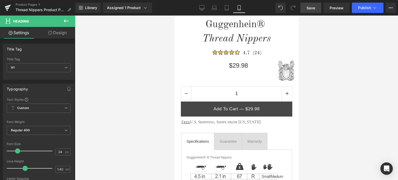
scroll to position [259, 0]
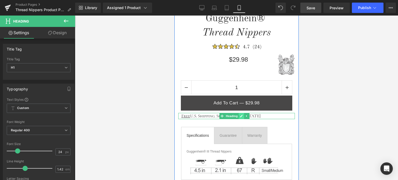
click at [241, 116] on icon at bounding box center [241, 116] width 3 height 3
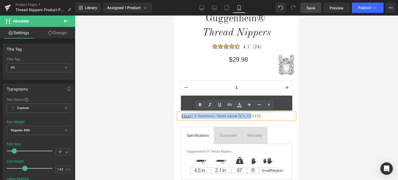
drag, startPoint x: 251, startPoint y: 114, endPoint x: 182, endPoint y: 116, distance: 69.0
click at [182, 116] on h1 "Free U.S. Shipping. Ships from [US_STATE]" at bounding box center [238, 116] width 114 height 6
copy h1 "Free U.S. Shipping. Ships from [US_STATE]"
click at [252, 116] on h1 "Free U.S. Shipping. Ships from [US_STATE]" at bounding box center [238, 116] width 114 height 6
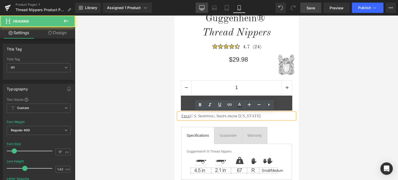
click at [203, 7] on icon at bounding box center [201, 7] width 5 height 5
type input "46"
type input "1.3"
type input "100"
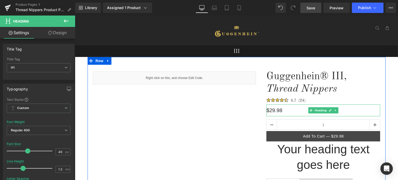
scroll to position [52, 0]
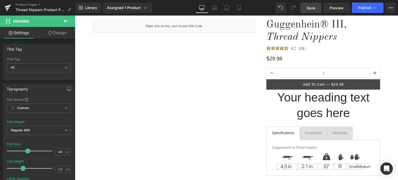
click at [343, 112] on h1 "Your heading text goes here" at bounding box center [323, 105] width 114 height 31
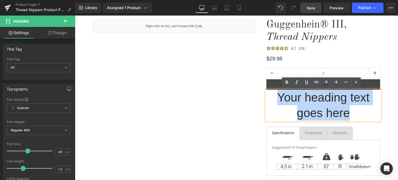
drag, startPoint x: 348, startPoint y: 112, endPoint x: 278, endPoint y: 96, distance: 72.6
click at [278, 96] on h1 "Your heading text goes here" at bounding box center [323, 105] width 114 height 31
paste div
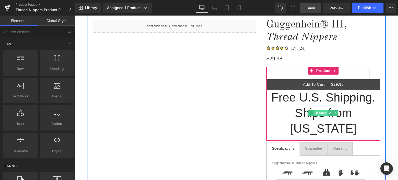
click at [321, 110] on span "Heading" at bounding box center [321, 113] width 14 height 6
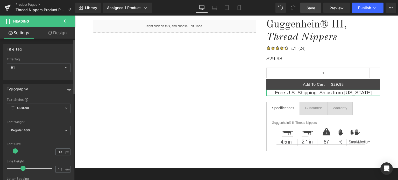
drag, startPoint x: 25, startPoint y: 150, endPoint x: 15, endPoint y: 150, distance: 10.1
click at [15, 150] on span at bounding box center [15, 151] width 5 height 5
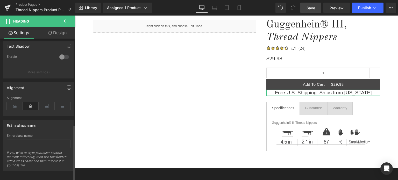
scroll to position [225, 0]
click at [16, 102] on icon at bounding box center [15, 105] width 16 height 8
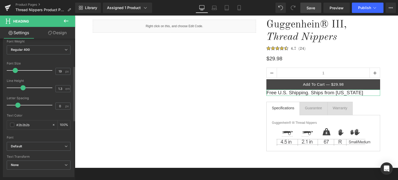
scroll to position [44, 0]
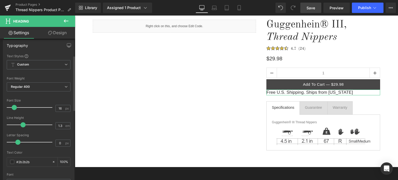
type input "15"
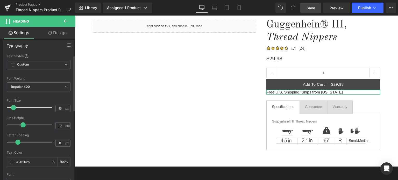
click at [13, 107] on span at bounding box center [13, 107] width 5 height 5
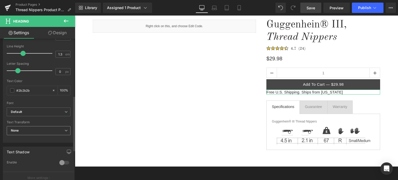
scroll to position [147, 0]
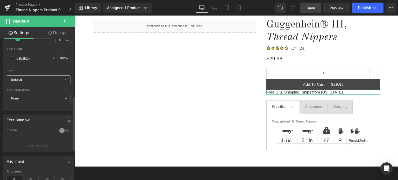
click at [33, 80] on b "Default" at bounding box center [38, 80] width 54 height 4
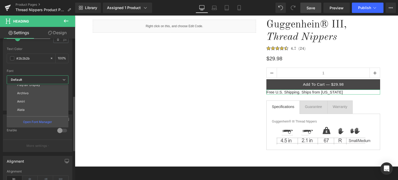
scroll to position [143, 0]
click at [32, 92] on li "Cormorant SC" at bounding box center [39, 95] width 64 height 8
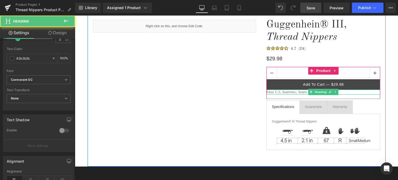
click at [272, 92] on h1 "Free U.S. Shipping. Ships from [US_STATE]" at bounding box center [323, 92] width 114 height 5
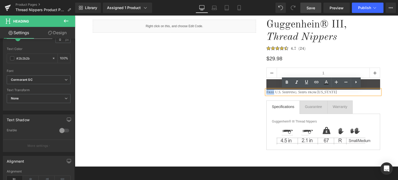
drag, startPoint x: 272, startPoint y: 91, endPoint x: 265, endPoint y: 91, distance: 7.0
click at [266, 91] on h1 "Free U.S. Shipping. Ships from [US_STATE]" at bounding box center [323, 92] width 114 height 5
click at [307, 83] on icon at bounding box center [306, 82] width 6 height 6
click at [329, 92] on h1 "Free U.S. Shipping. Ships from [US_STATE]" at bounding box center [323, 92] width 114 height 5
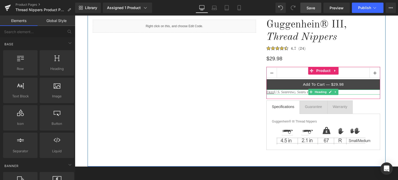
click at [321, 91] on span "Heading" at bounding box center [321, 92] width 14 height 6
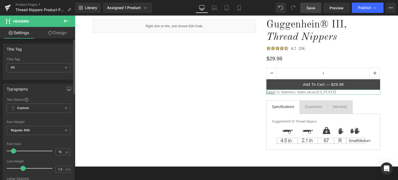
type input "16"
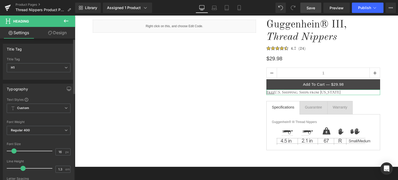
click at [15, 150] on span at bounding box center [13, 151] width 5 height 5
click at [60, 32] on link "Design" at bounding box center [58, 33] width 38 height 12
click at [0, 0] on div "Spacing" at bounding box center [0, 0] width 0 height 0
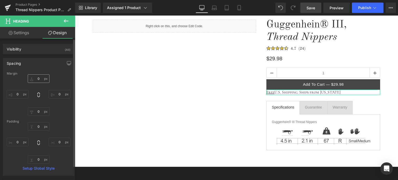
type input "0"
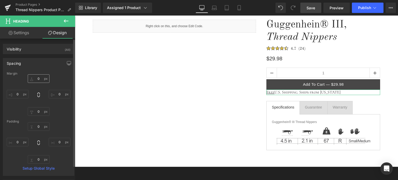
type input "0"
click at [39, 77] on input "0" at bounding box center [39, 78] width 22 height 9
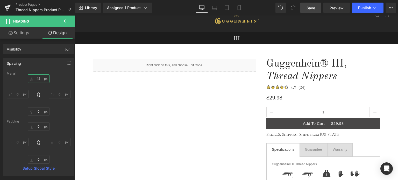
scroll to position [0, 0]
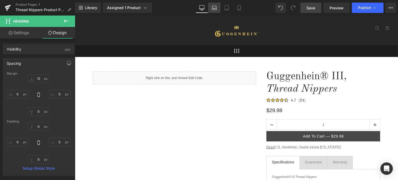
click at [215, 9] on icon at bounding box center [214, 7] width 5 height 5
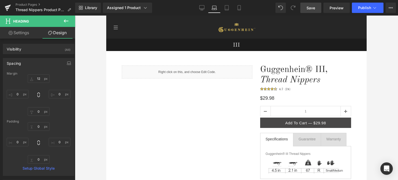
type input "12"
type input "0"
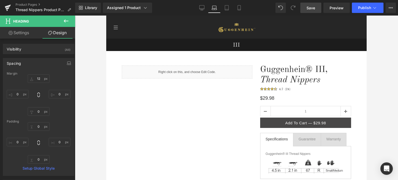
type input "0"
click at [229, 7] on icon at bounding box center [226, 7] width 5 height 5
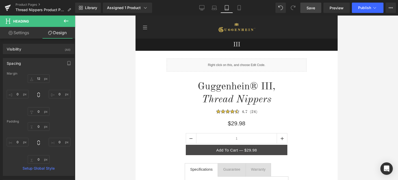
type input "12"
type input "0"
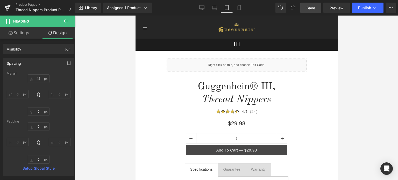
type input "0"
click at [203, 9] on icon at bounding box center [202, 9] width 5 height 0
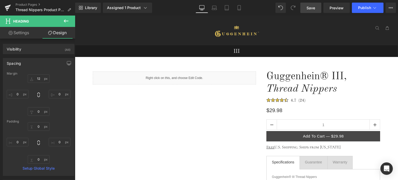
type input "12"
type input "0"
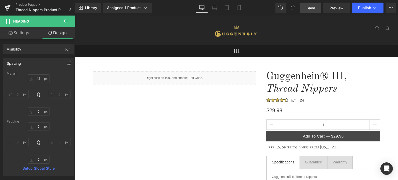
type input "0"
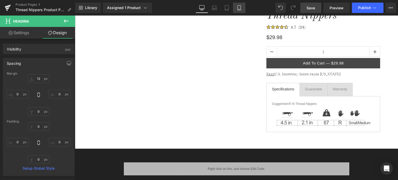
click at [242, 9] on icon at bounding box center [239, 7] width 5 height 5
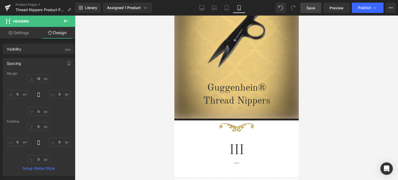
type input "12"
type input "0"
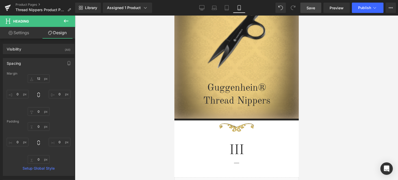
type input "0"
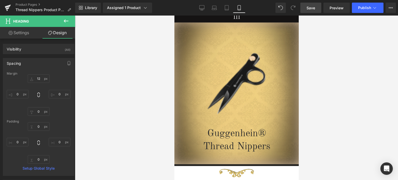
scroll to position [0, 0]
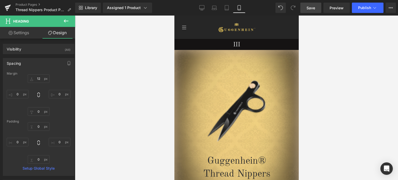
click at [313, 7] on span "Save" at bounding box center [311, 7] width 9 height 5
click at [314, 8] on span "Save" at bounding box center [311, 7] width 9 height 5
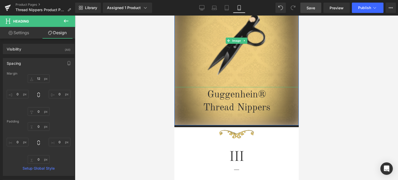
scroll to position [78, 0]
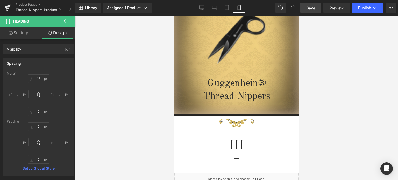
click at [67, 21] on icon at bounding box center [66, 21] width 6 height 6
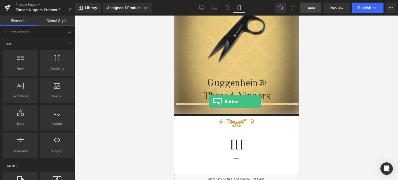
drag, startPoint x: 231, startPoint y: 135, endPoint x: 209, endPoint y: 102, distance: 39.6
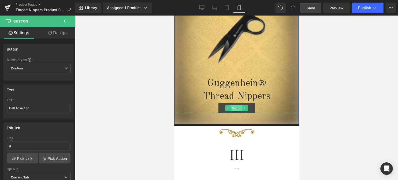
click at [235, 109] on span "Button" at bounding box center [236, 108] width 12 height 6
drag, startPoint x: 36, startPoint y: 108, endPoint x: 7, endPoint y: 109, distance: 29.0
click at [7, 109] on input "Call To Action" at bounding box center [39, 108] width 64 height 9
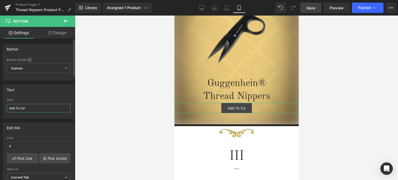
type input "Add To Cart"
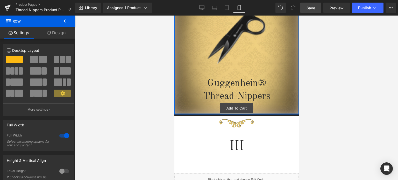
drag, startPoint x: 258, startPoint y: 121, endPoint x: 566, endPoint y: 123, distance: 307.6
click at [261, 111] on div "Image Guggenhein® Thread Nippers Heading Add To Cart [GEOGRAPHIC_DATA]" at bounding box center [236, 44] width 124 height 144
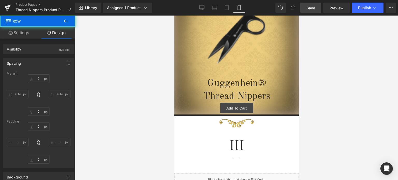
type input "0px"
type input "40px"
type input "0px"
type input "5px"
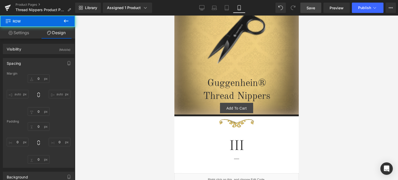
type input "0px"
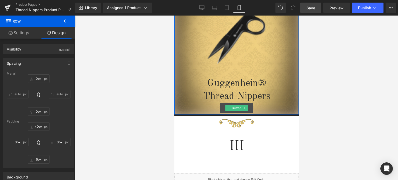
click at [233, 108] on span "Button" at bounding box center [236, 108] width 12 height 6
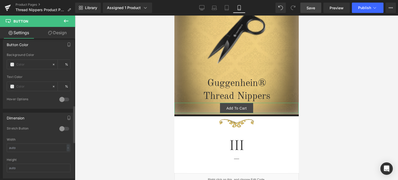
scroll to position [285, 0]
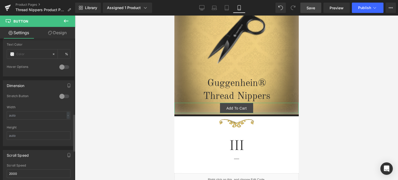
click at [61, 94] on div at bounding box center [64, 96] width 12 height 8
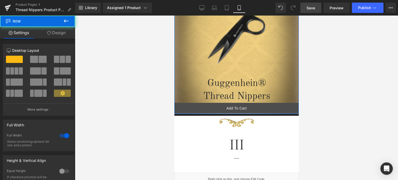
drag, startPoint x: 256, startPoint y: 114, endPoint x: 515, endPoint y: 132, distance: 260.3
click at [256, 113] on div "Image Guggenhein® Thread Nippers Heading Add To Cart [GEOGRAPHIC_DATA]" at bounding box center [236, 44] width 124 height 144
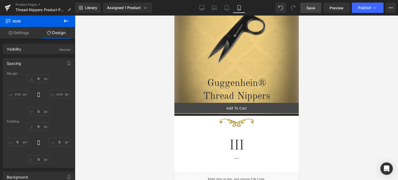
type input "0px"
type input "40px"
type input "0px"
type input "3px"
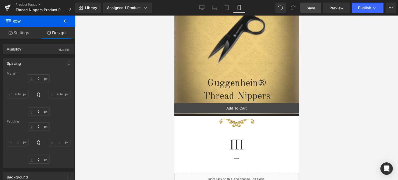
type input "0px"
click at [234, 109] on span "Button" at bounding box center [236, 108] width 12 height 6
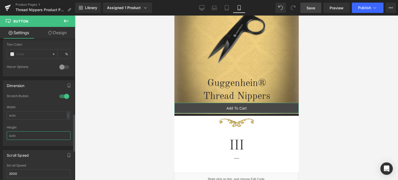
click at [18, 134] on input "text" at bounding box center [39, 135] width 64 height 9
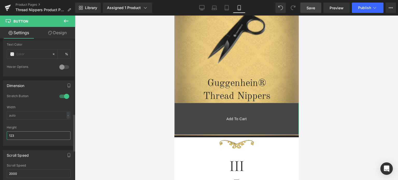
drag, startPoint x: 15, startPoint y: 133, endPoint x: 5, endPoint y: 133, distance: 9.9
click at [5, 133] on div "1 Stretch Button Width - % px 123px Height 123" at bounding box center [38, 120] width 71 height 52
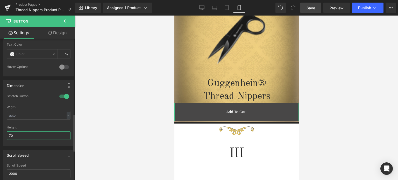
click at [9, 133] on input "70" at bounding box center [39, 135] width 64 height 9
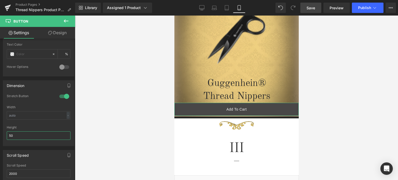
type input "50"
drag, startPoint x: 63, startPoint y: 33, endPoint x: 30, endPoint y: 125, distance: 98.1
click at [63, 33] on link "Design" at bounding box center [58, 33] width 38 height 12
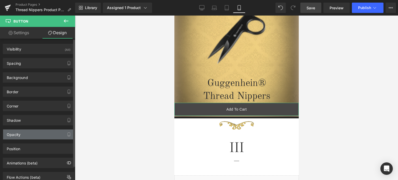
type input "#333333"
type input "100"
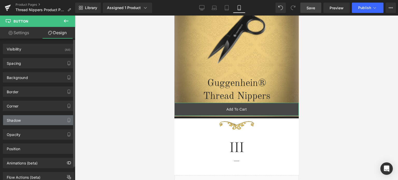
click at [30, 121] on div "Shadow" at bounding box center [38, 120] width 71 height 10
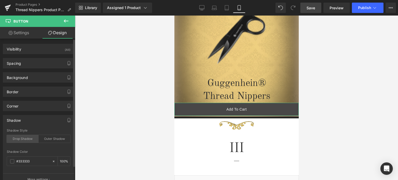
click at [25, 139] on div "Drop Shadow" at bounding box center [23, 139] width 32 height 8
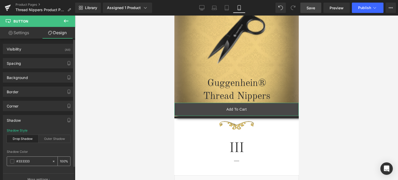
click at [11, 159] on span at bounding box center [12, 161] width 4 height 4
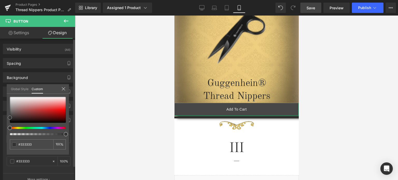
type input "#3a3a3a"
type input "#777777"
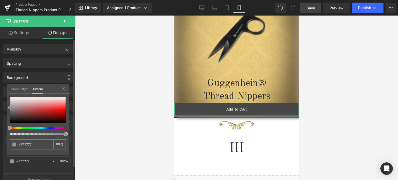
type input "#929090"
type input "#afafaf"
type input "#bcbcbc"
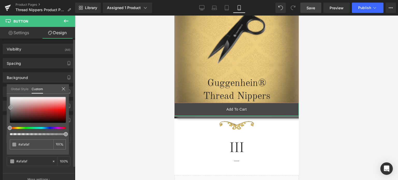
type input "#bcbcbc"
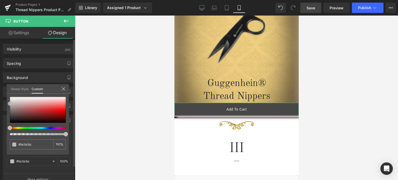
drag, startPoint x: 10, startPoint y: 118, endPoint x: 10, endPoint y: 104, distance: 14.0
click at [10, 104] on span at bounding box center [10, 104] width 4 height 4
type input "#b7b7b7"
type input "#878787"
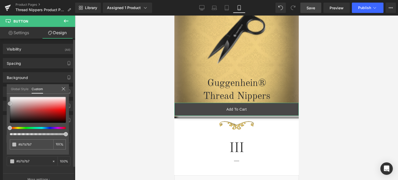
type input "#878787"
type input "#2a2727"
type input "#121111"
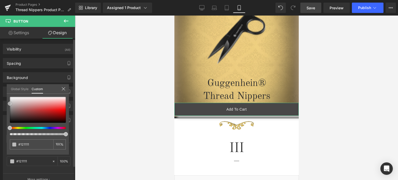
type input "#050404"
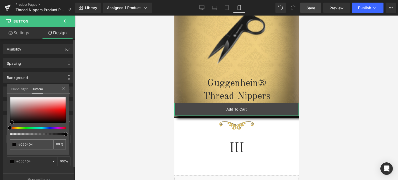
type input "#080606"
type input "#151313"
type input "#1a1818"
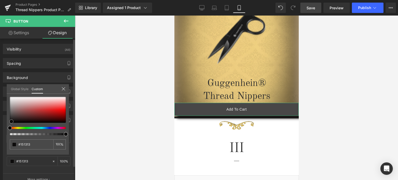
type input "#1a1818"
type input "#1c1b1b"
type input "#212020"
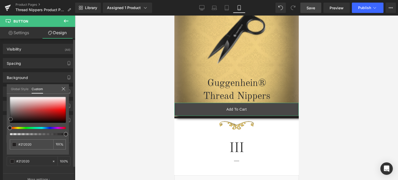
type input "#242323"
type input "#212020"
drag, startPoint x: 11, startPoint y: 103, endPoint x: 12, endPoint y: 119, distance: 15.8
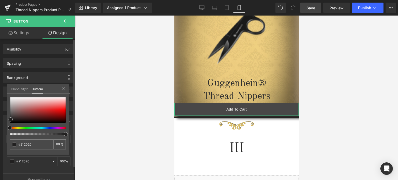
click at [12, 119] on span at bounding box center [11, 119] width 4 height 4
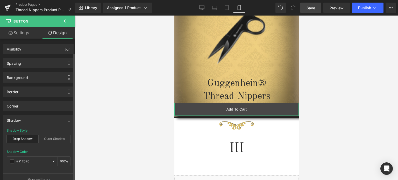
scroll to position [52, 0]
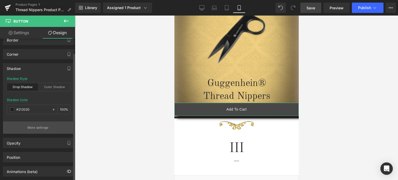
click at [36, 131] on button "More settings" at bounding box center [38, 128] width 71 height 12
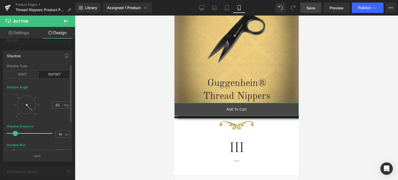
click at [26, 113] on div at bounding box center [26, 105] width 18 height 18
type input "81"
click at [32, 133] on div at bounding box center [30, 133] width 43 height 10
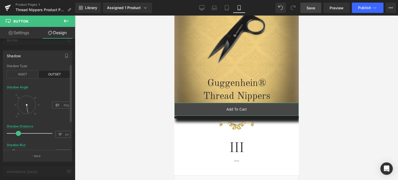
drag, startPoint x: 32, startPoint y: 133, endPoint x: 38, endPoint y: 130, distance: 7.2
click at [16, 135] on span at bounding box center [18, 133] width 5 height 5
type input "18"
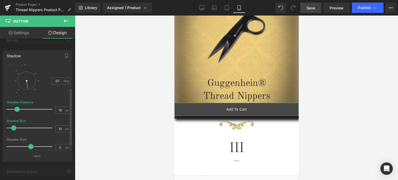
scroll to position [39, 0]
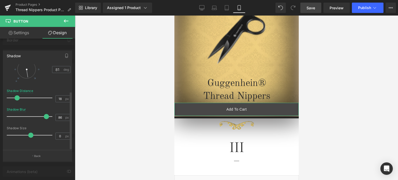
drag, startPoint x: 13, startPoint y: 113, endPoint x: 44, endPoint y: 114, distance: 31.1
click at [44, 114] on span at bounding box center [46, 116] width 5 height 5
click at [314, 9] on span "Save" at bounding box center [311, 7] width 9 height 5
type input "19"
click at [17, 112] on div at bounding box center [30, 116] width 43 height 10
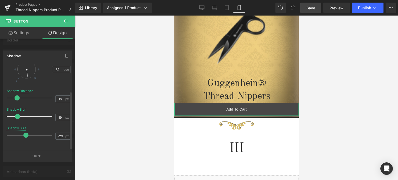
drag, startPoint x: 29, startPoint y: 132, endPoint x: 25, endPoint y: 132, distance: 4.7
click at [25, 133] on span at bounding box center [25, 135] width 5 height 5
type input "-42"
drag, startPoint x: 24, startPoint y: 133, endPoint x: 20, endPoint y: 133, distance: 3.9
click at [20, 133] on span at bounding box center [21, 135] width 5 height 5
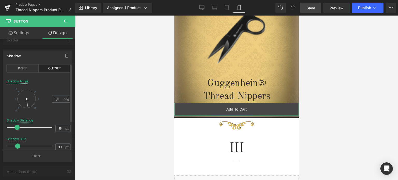
scroll to position [0, 0]
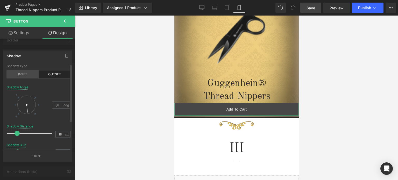
click at [28, 74] on div "INSET" at bounding box center [23, 74] width 32 height 8
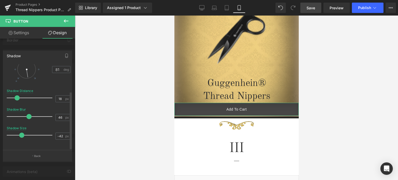
type input "44"
drag, startPoint x: 17, startPoint y: 113, endPoint x: 27, endPoint y: 112, distance: 10.1
click at [27, 114] on span at bounding box center [28, 116] width 5 height 5
type input "-10"
drag, startPoint x: 23, startPoint y: 130, endPoint x: 29, endPoint y: 131, distance: 5.5
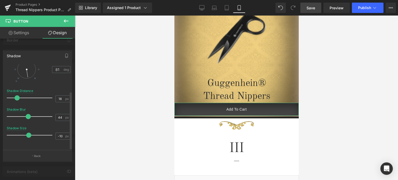
click at [29, 133] on span at bounding box center [28, 135] width 5 height 5
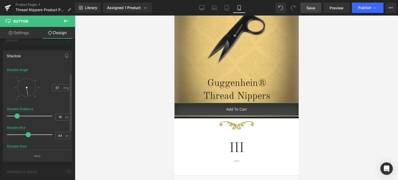
scroll to position [13, 0]
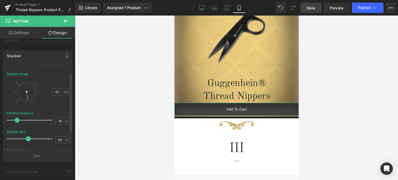
click at [33, 96] on div at bounding box center [26, 91] width 18 height 18
type input "31"
click at [42, 46] on div at bounding box center [37, 99] width 75 height 167
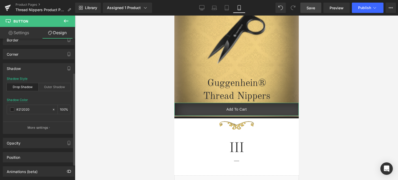
click at [14, 69] on div "Shadow" at bounding box center [14, 66] width 14 height 7
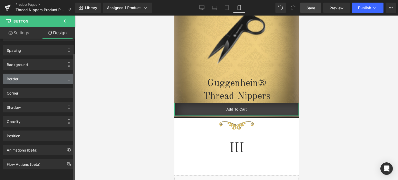
click at [19, 76] on div "Border" at bounding box center [38, 79] width 71 height 10
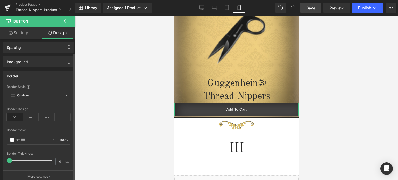
scroll to position [52, 0]
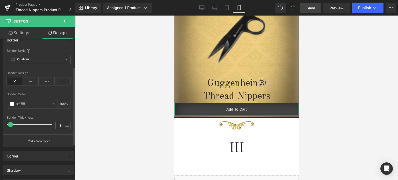
click at [11, 125] on span at bounding box center [10, 124] width 5 height 5
click at [28, 79] on icon at bounding box center [31, 81] width 16 height 8
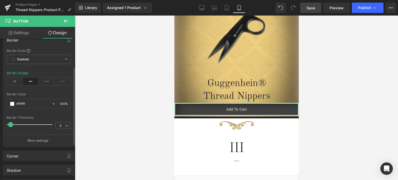
click at [11, 125] on span at bounding box center [10, 124] width 5 height 5
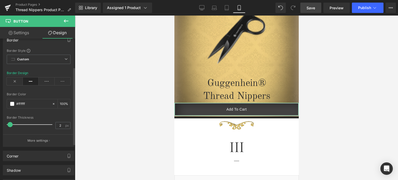
type input "1"
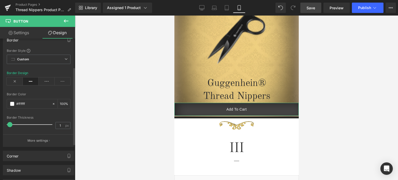
click at [9, 123] on span at bounding box center [9, 124] width 5 height 5
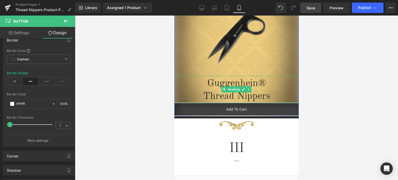
drag, startPoint x: 545, startPoint y: 121, endPoint x: 266, endPoint y: 103, distance: 279.7
click at [266, 103] on div "Guggenhein® Thread Nippers Heading" at bounding box center [236, 89] width 124 height 27
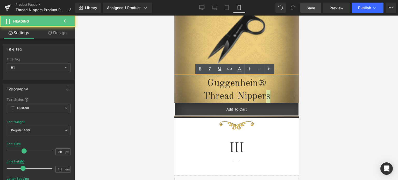
click at [371, 105] on div at bounding box center [236, 98] width 323 height 165
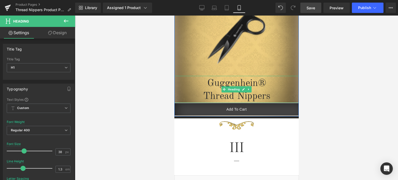
click at [249, 97] on h1 "Thread Nippers" at bounding box center [236, 96] width 124 height 13
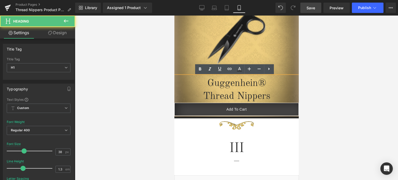
drag, startPoint x: 107, startPoint y: 84, endPoint x: 310, endPoint y: 99, distance: 203.0
click at [340, 101] on div at bounding box center [236, 98] width 323 height 165
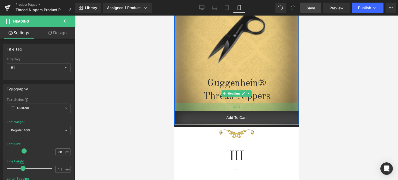
drag, startPoint x: 260, startPoint y: 102, endPoint x: 514, endPoint y: 120, distance: 254.1
click at [261, 110] on div "32px" at bounding box center [236, 107] width 124 height 8
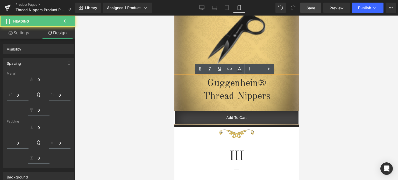
click at [341, 104] on div at bounding box center [236, 98] width 323 height 165
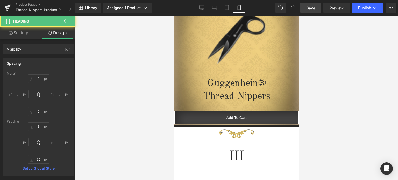
type input "0"
type input "5"
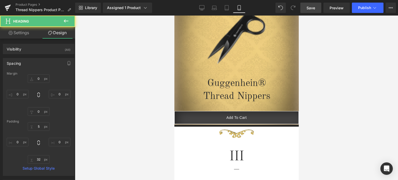
type input "0"
type input "32"
type input "0"
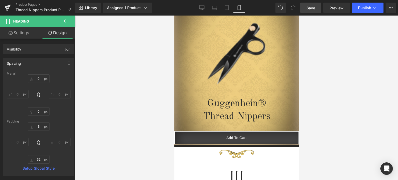
scroll to position [112, 0]
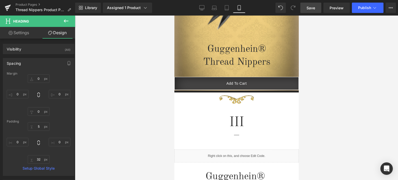
click at [315, 8] on span "Save" at bounding box center [311, 7] width 9 height 5
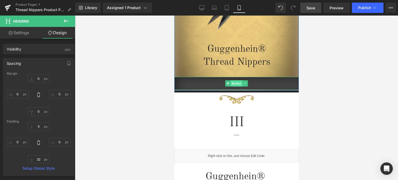
click at [232, 84] on span "Button" at bounding box center [236, 83] width 12 height 6
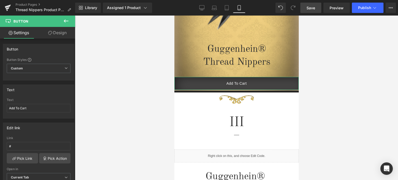
click at [59, 33] on link "Design" at bounding box center [58, 33] width 38 height 12
click at [0, 0] on div "Border" at bounding box center [0, 0] width 0 height 0
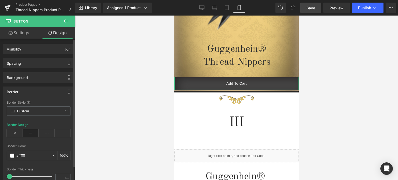
type input "#ffffff"
type input "100"
type input "0.8"
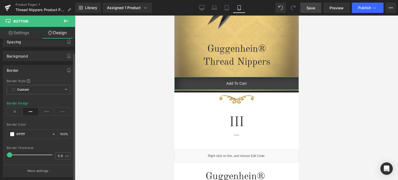
scroll to position [26, 0]
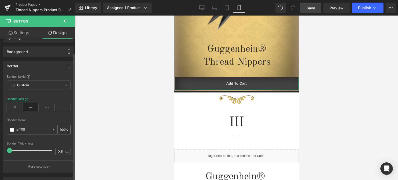
click at [12, 130] on span at bounding box center [12, 130] width 4 height 4
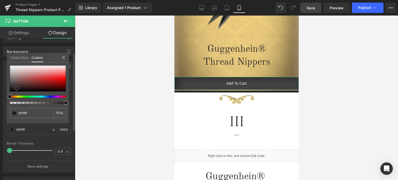
type input "#221a1a"
type input "#211b1b"
type input "#100d0d"
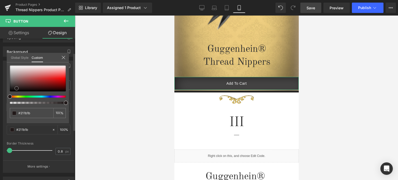
type input "#100d0d"
type input "#050404"
type input "#000000"
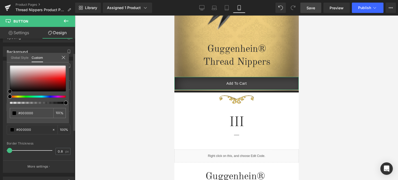
drag, startPoint x: 17, startPoint y: 88, endPoint x: 4, endPoint y: 110, distance: 24.9
click at [6, 97] on div "Border Border Style Custom Custom Setup Global Style Custom Setup Global Style …" at bounding box center [38, 115] width 77 height 116
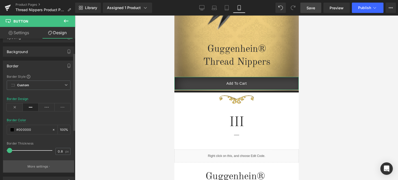
click at [32, 164] on p "More settings" at bounding box center [37, 166] width 21 height 5
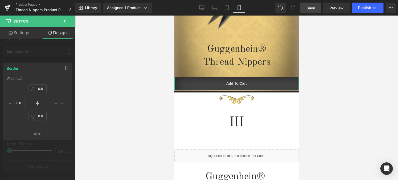
click at [22, 103] on input "0.8" at bounding box center [16, 103] width 18 height 9
type input "0"
click at [65, 103] on input "0.8" at bounding box center [59, 103] width 18 height 9
type input "0"
click at [37, 133] on p "Back" at bounding box center [37, 134] width 7 height 4
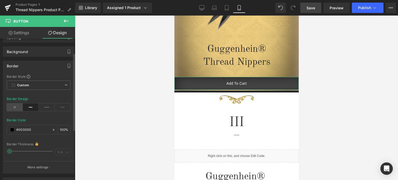
click at [14, 106] on icon at bounding box center [15, 107] width 16 height 8
drag, startPoint x: 350, startPoint y: 88, endPoint x: 347, endPoint y: 88, distance: 2.9
click at [349, 88] on div at bounding box center [236, 98] width 323 height 165
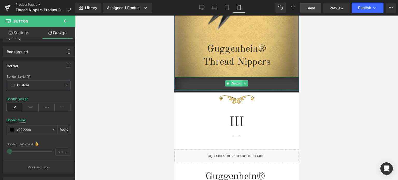
click at [232, 84] on span "Button" at bounding box center [236, 83] width 12 height 6
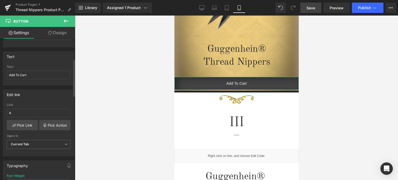
scroll to position [78, 0]
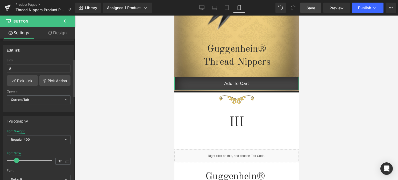
type input "16"
click at [16, 158] on span at bounding box center [16, 160] width 5 height 5
click at [315, 9] on span "Save" at bounding box center [311, 7] width 9 height 5
click at [238, 82] on span "Button" at bounding box center [236, 83] width 12 height 6
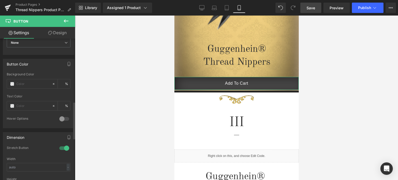
scroll to position [311, 0]
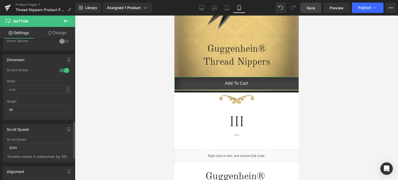
click at [65, 69] on div at bounding box center [64, 70] width 12 height 8
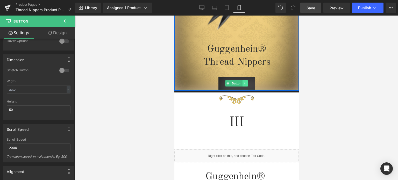
click at [244, 84] on icon at bounding box center [245, 83] width 3 height 3
click at [246, 84] on icon at bounding box center [247, 83] width 3 height 3
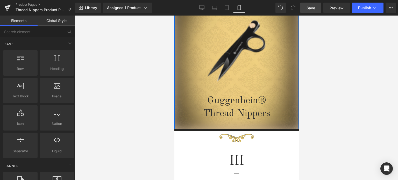
scroll to position [34, 0]
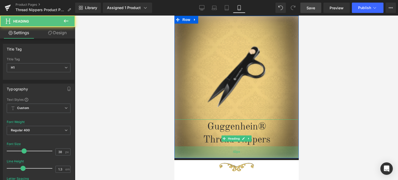
drag, startPoint x: 266, startPoint y: 149, endPoint x: 542, endPoint y: 147, distance: 276.3
click at [266, 152] on div "43px" at bounding box center [236, 151] width 124 height 11
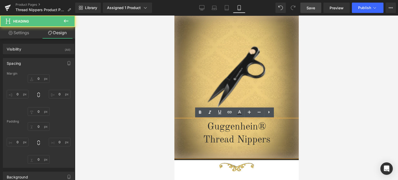
type input "0"
type input "5"
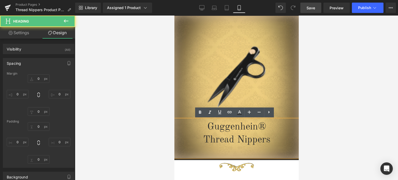
type input "0"
type input "43"
type input "0"
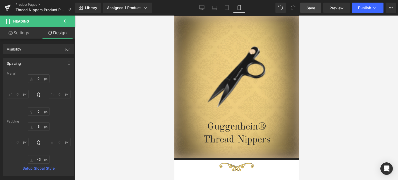
click at [309, 6] on span "Save" at bounding box center [311, 7] width 9 height 5
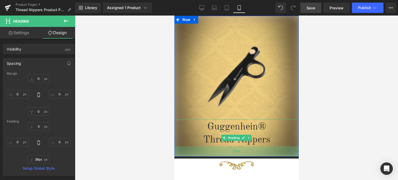
type input "37px"
click at [258, 150] on div "37px" at bounding box center [236, 151] width 124 height 10
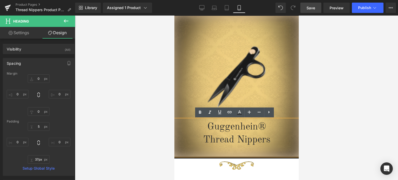
click at [312, 8] on span "Save" at bounding box center [311, 7] width 9 height 5
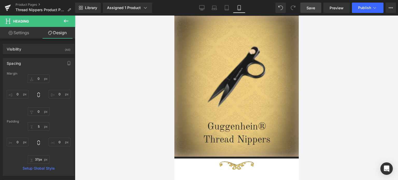
click at [312, 8] on span "Save" at bounding box center [311, 7] width 9 height 5
click at [203, 10] on icon at bounding box center [201, 7] width 5 height 5
type input "0"
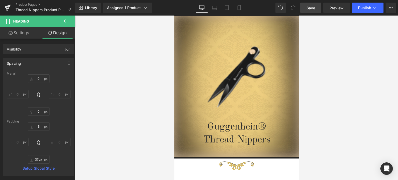
type input "0"
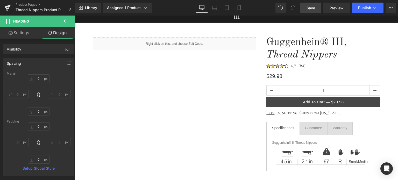
scroll to position [0, 0]
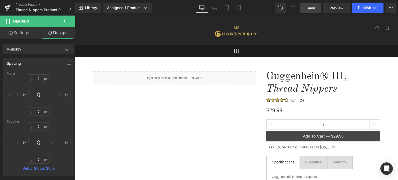
click at [315, 9] on span "Save" at bounding box center [311, 7] width 9 height 5
